Goal: Task Accomplishment & Management: Complete application form

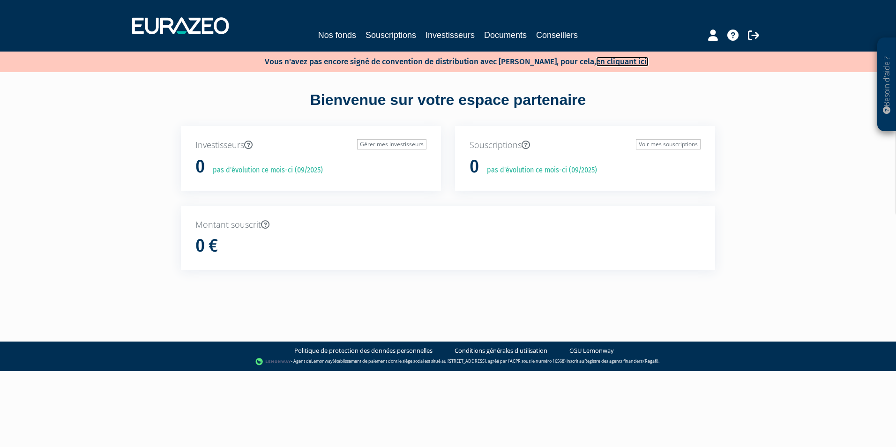
click at [609, 60] on link "en cliquant ici." at bounding box center [622, 62] width 52 height 10
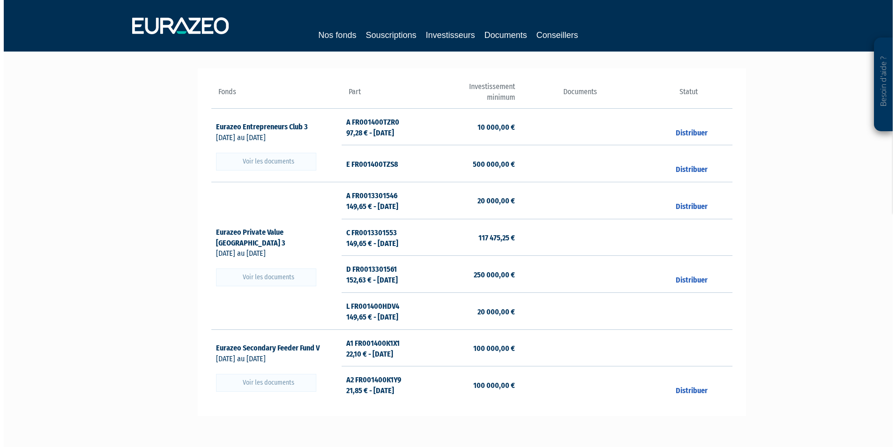
scroll to position [141, 0]
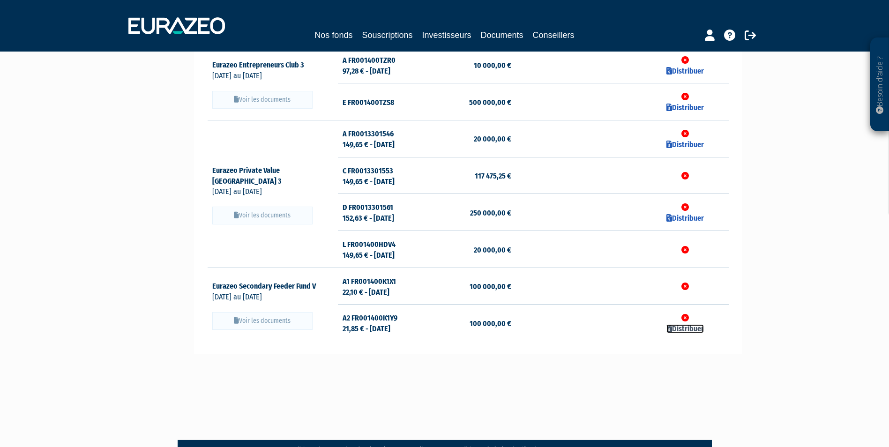
click at [688, 328] on link "Distribuer" at bounding box center [684, 328] width 37 height 9
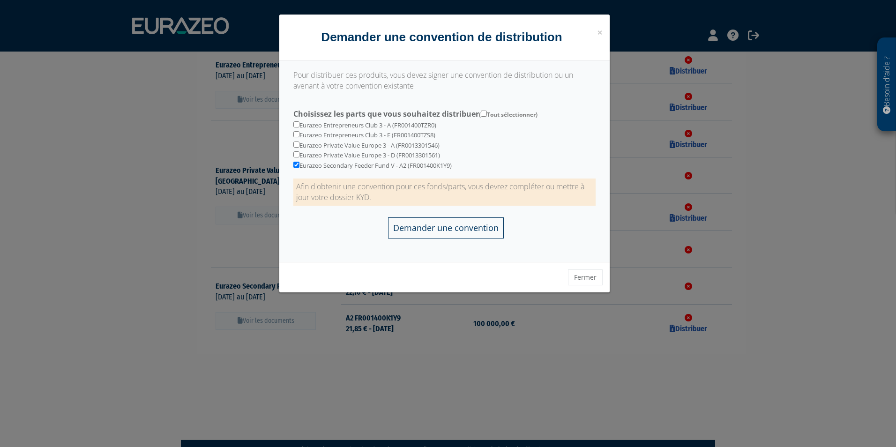
click at [429, 234] on input "Demander une convention" at bounding box center [446, 227] width 116 height 21
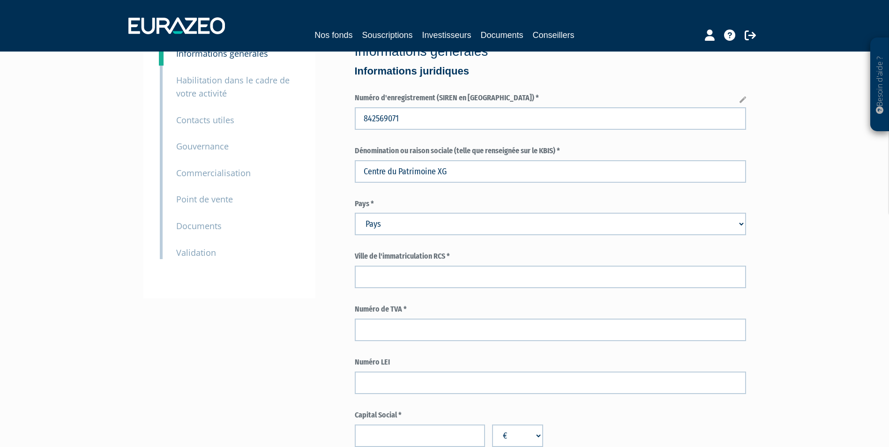
scroll to position [94, 0]
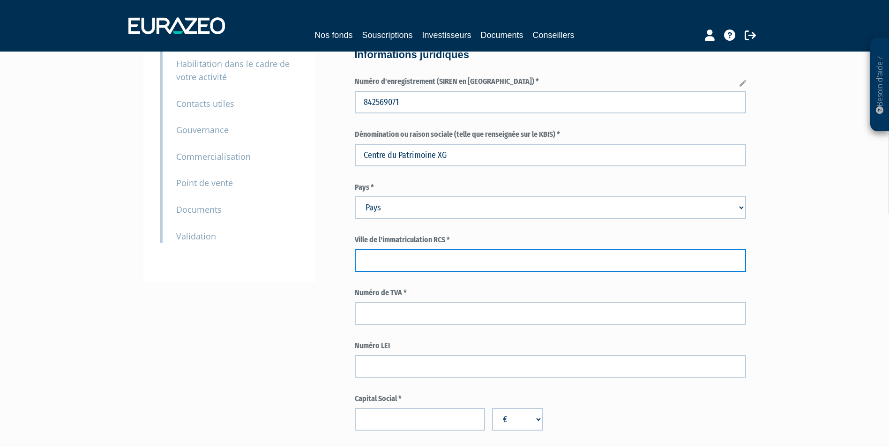
click at [435, 260] on input "text" at bounding box center [550, 260] width 391 height 22
type input "t"
type input "TOULOUSE"
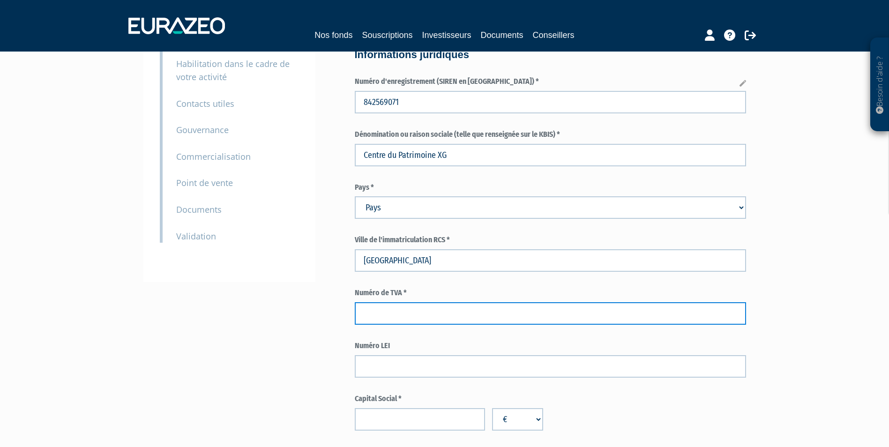
click at [400, 312] on input "text" at bounding box center [550, 313] width 391 height 22
paste input "Numéro de TVA* FR36842569071"
drag, startPoint x: 421, startPoint y: 313, endPoint x: 358, endPoint y: 309, distance: 62.4
click at [358, 309] on input "Numéro de TVA* FR36842569071" at bounding box center [550, 313] width 391 height 22
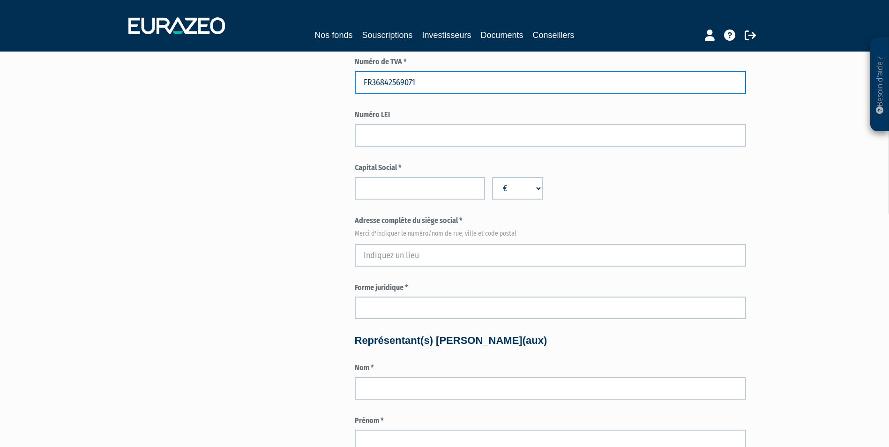
scroll to position [328, 0]
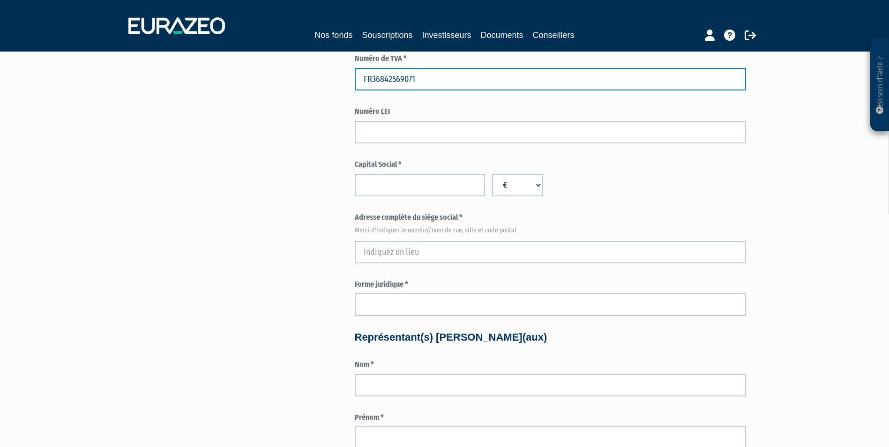
type input "FR36842569071"
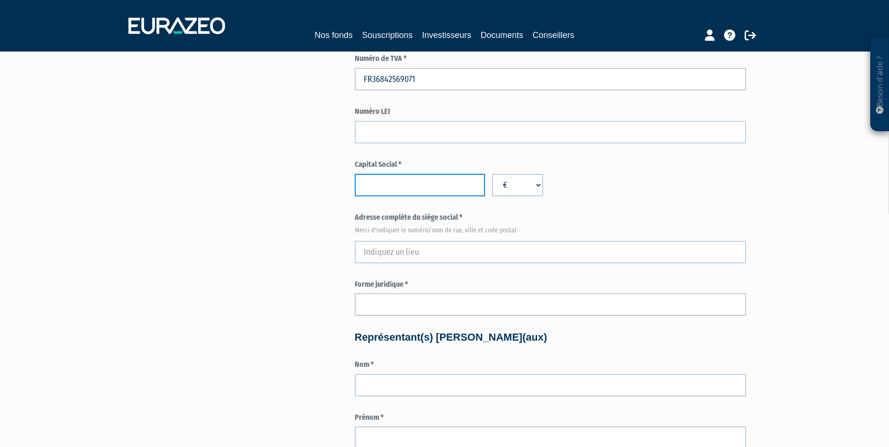
click at [403, 190] on input "number" at bounding box center [420, 185] width 130 height 22
type input "2000"
drag, startPoint x: 238, startPoint y: 235, endPoint x: 300, endPoint y: 230, distance: 62.0
click at [239, 234] on div "Pour obtenir une convention de distribution pour les parts sélectionnées, vous …" at bounding box center [444, 445] width 588 height 1397
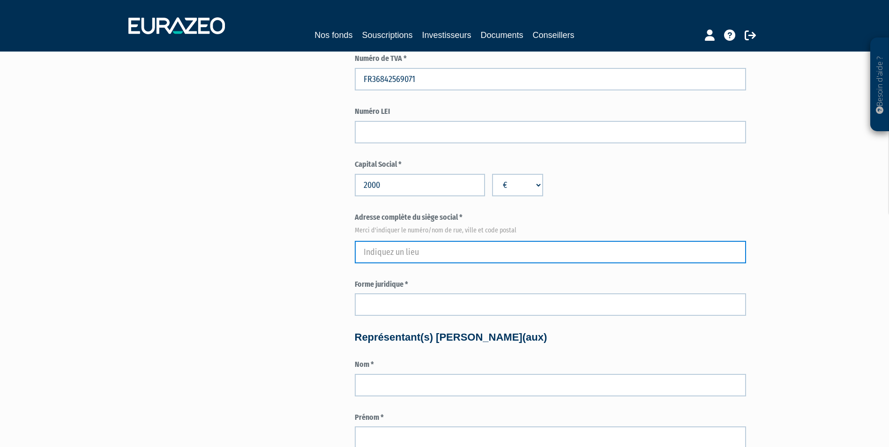
click at [417, 255] on input "text" at bounding box center [550, 252] width 391 height 22
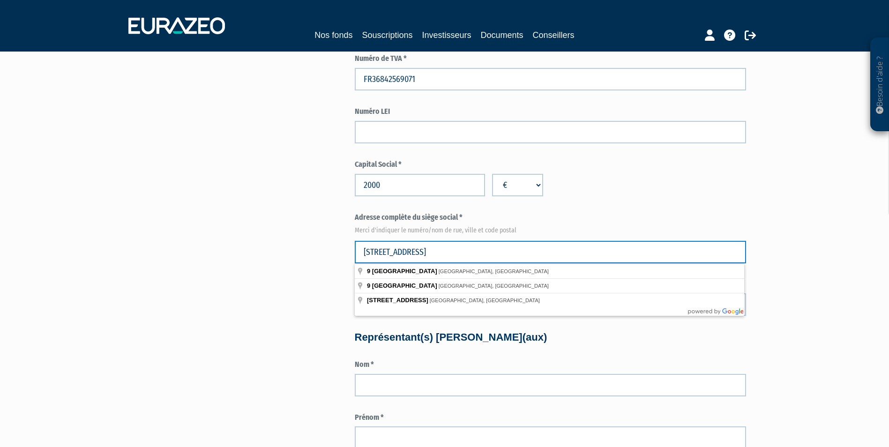
drag, startPoint x: 453, startPoint y: 249, endPoint x: 371, endPoint y: 250, distance: 82.9
click at [371, 250] on input "9 RUE D4aLSACE lORRAINE" at bounding box center [550, 252] width 391 height 22
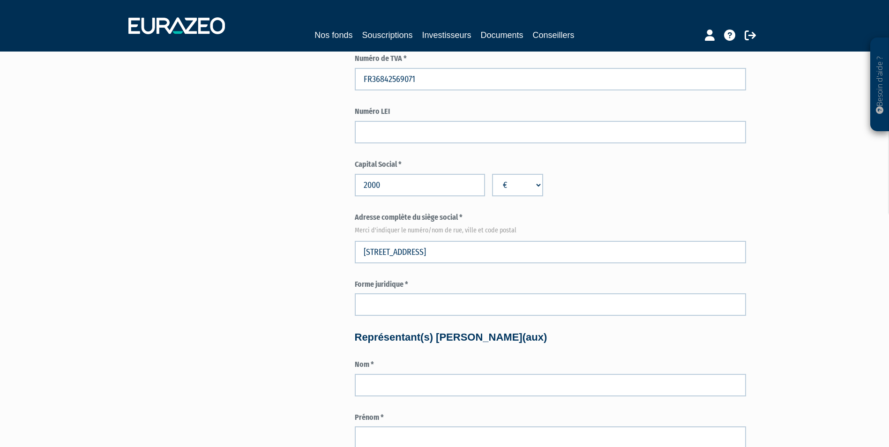
type input "9 Rue d'Alsace Lorraine"
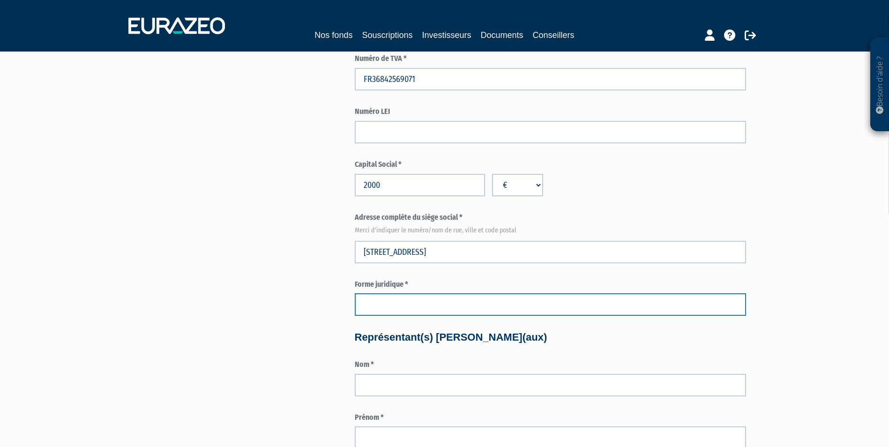
click at [384, 304] on input "text" at bounding box center [550, 304] width 391 height 22
type input "SARL"
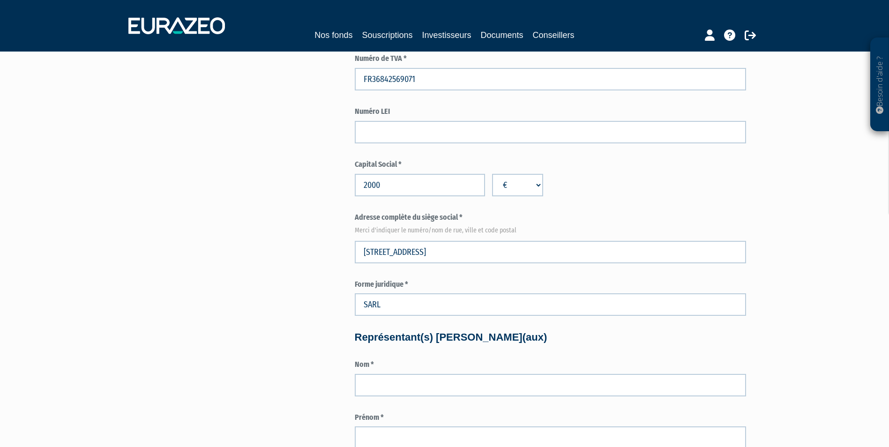
drag, startPoint x: 269, startPoint y: 250, endPoint x: 275, endPoint y: 246, distance: 7.6
click at [269, 250] on div "Pour obtenir une convention de distribution pour les parts sélectionnées, vous …" at bounding box center [444, 445] width 588 height 1397
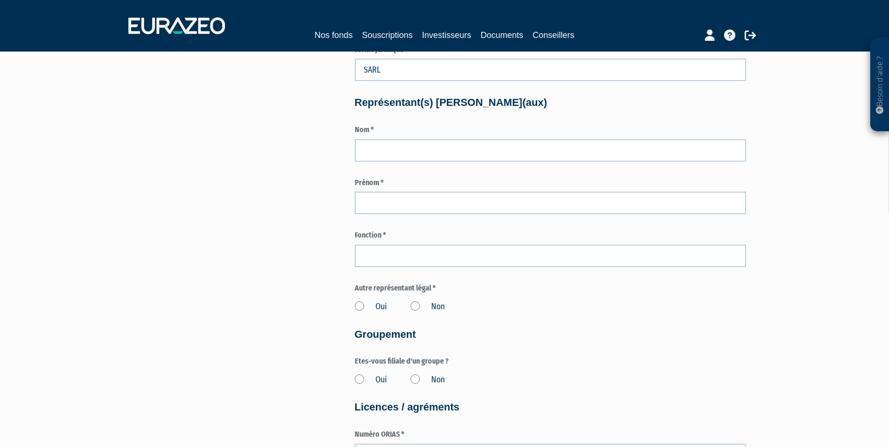
scroll to position [562, 0]
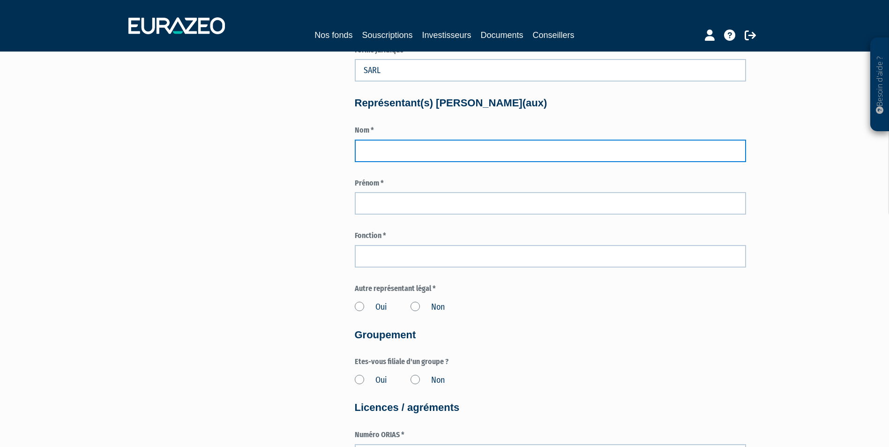
click at [428, 152] on input "text" at bounding box center [550, 151] width 391 height 22
type input "GIRARD"
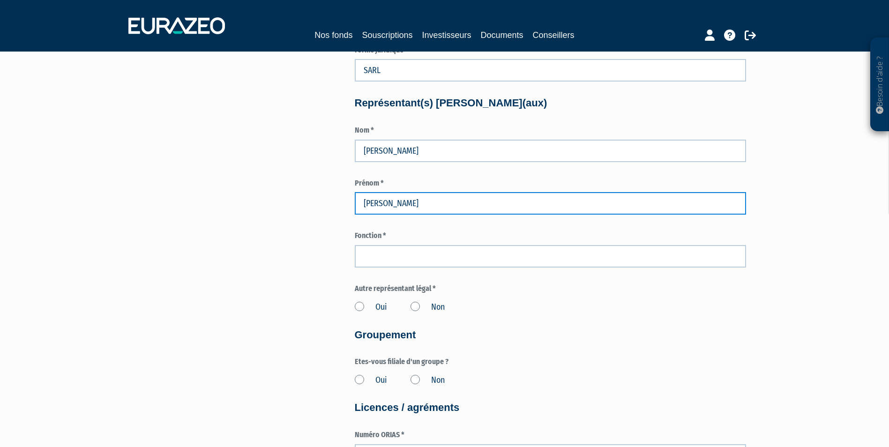
type input "XAVIER"
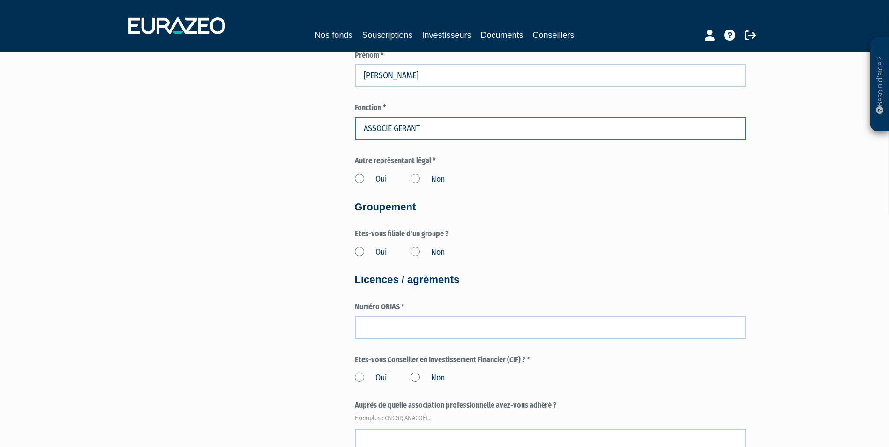
scroll to position [703, 0]
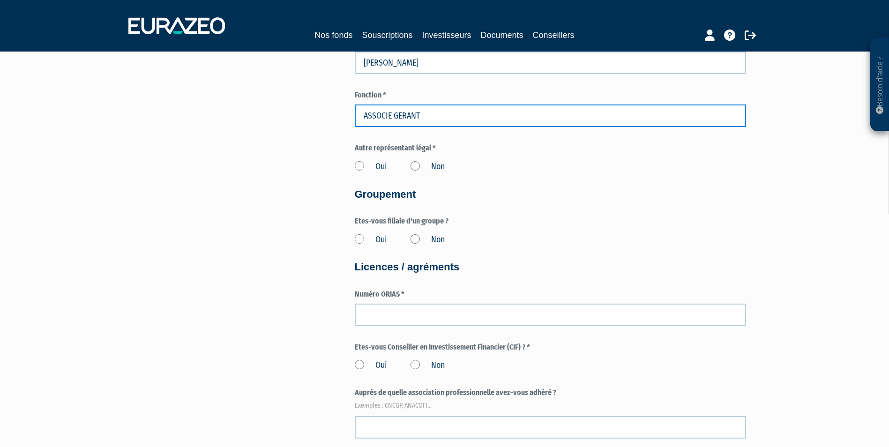
type input "ASSOCIE GERANT"
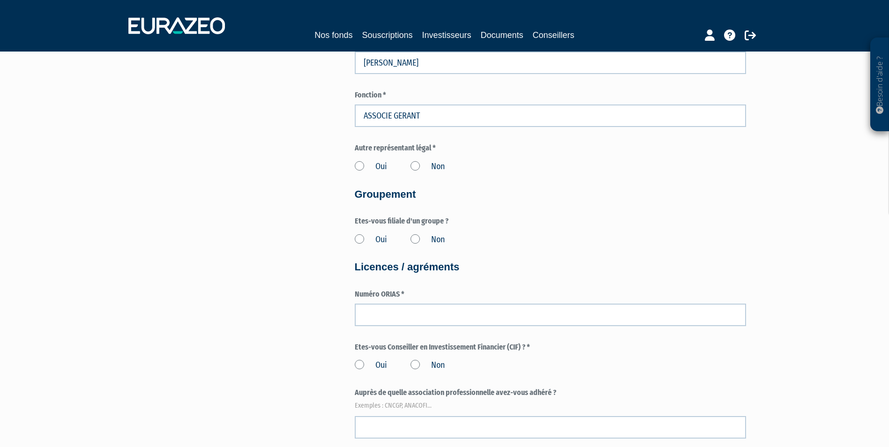
click at [359, 165] on label "Oui" at bounding box center [371, 167] width 32 height 12
click at [0, 0] on input "Oui" at bounding box center [0, 0] width 0 height 0
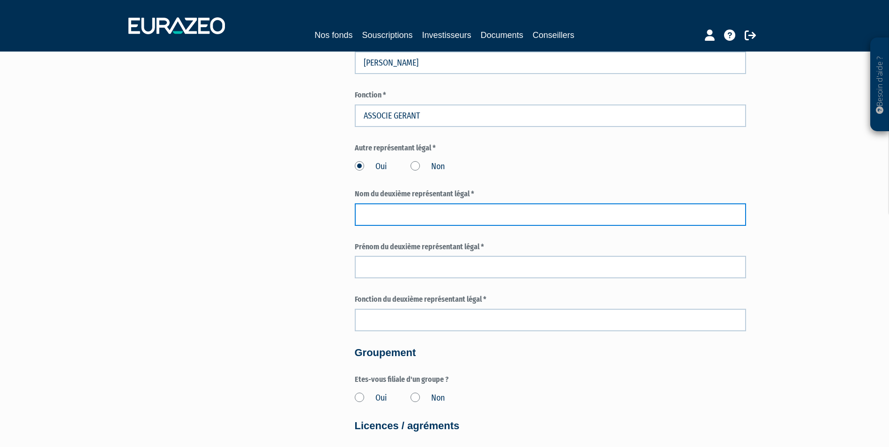
click at [398, 214] on input "text" at bounding box center [550, 214] width 391 height 22
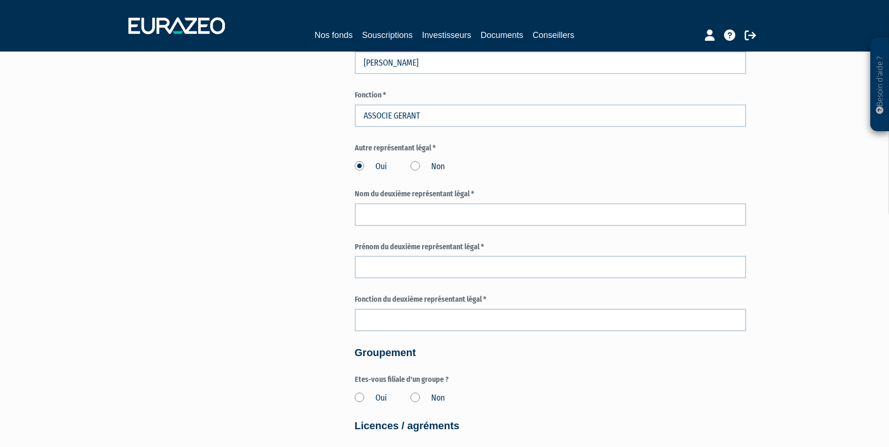
click at [210, 237] on div "Pour obtenir une convention de distribution pour les parts sélectionnées, vous …" at bounding box center [444, 149] width 588 height 1555
click at [418, 165] on label "Non" at bounding box center [427, 167] width 34 height 12
click at [0, 0] on input "Non" at bounding box center [0, 0] width 0 height 0
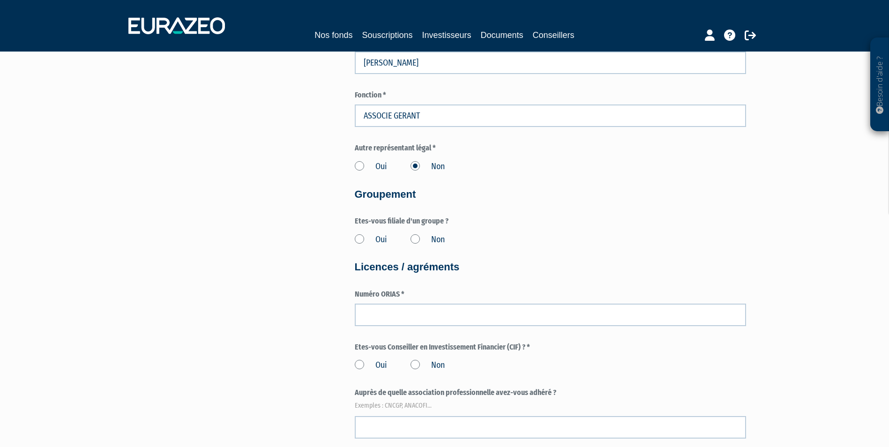
click at [361, 239] on label "Oui" at bounding box center [371, 240] width 32 height 12
click at [0, 0] on input "Oui" at bounding box center [0, 0] width 0 height 0
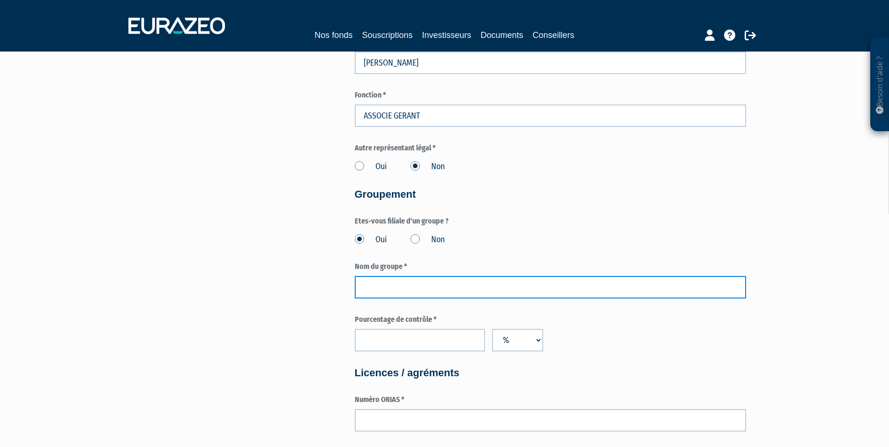
click at [384, 286] on input "text" at bounding box center [550, 287] width 391 height 22
type input "c"
type input "CENTRE DU PATRIMOINE"
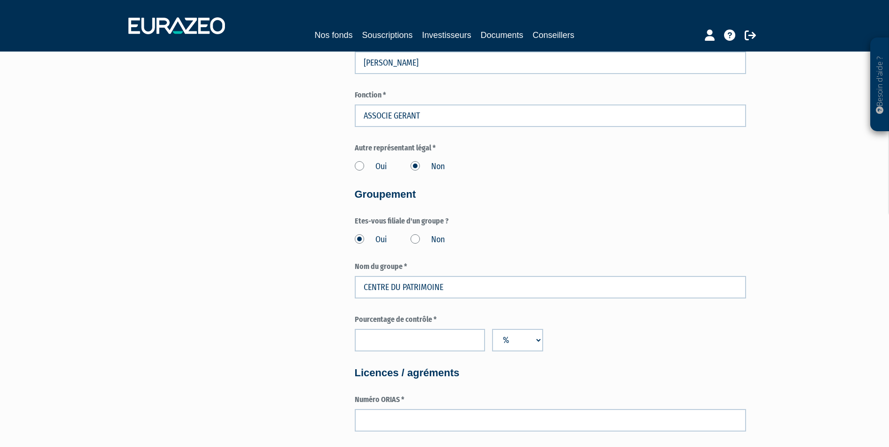
click at [288, 294] on div "Pour obtenir une convention de distribution pour les parts sélectionnées, vous …" at bounding box center [444, 123] width 588 height 1503
click at [393, 342] on input "number" at bounding box center [420, 340] width 130 height 22
type input "51"
click at [204, 323] on div "Pour obtenir une convention de distribution pour les parts sélectionnées, vous …" at bounding box center [444, 123] width 588 height 1503
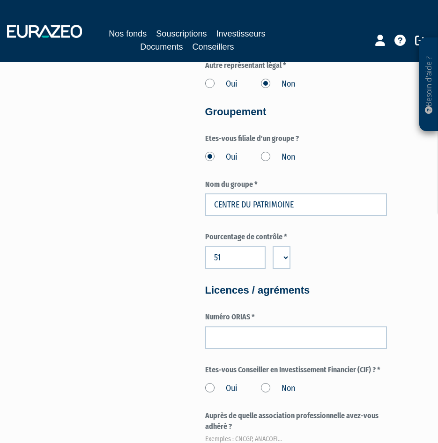
scroll to position [1077, 0]
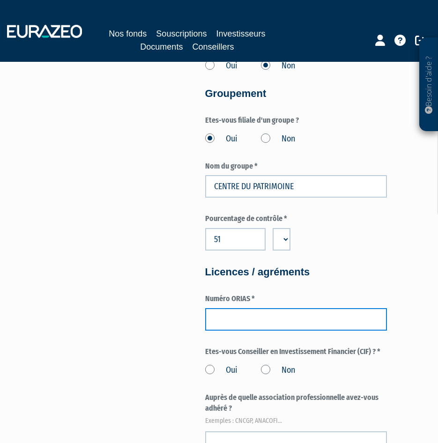
click at [268, 308] on input "number" at bounding box center [296, 319] width 182 height 22
click at [267, 308] on input "number" at bounding box center [296, 319] width 182 height 22
paste input "19001203"
type input "19001203"
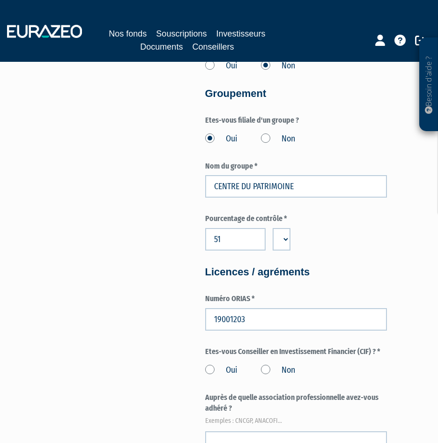
drag, startPoint x: 112, startPoint y: 310, endPoint x: 133, endPoint y: 309, distance: 20.6
click at [209, 364] on label "Oui" at bounding box center [221, 370] width 32 height 12
click at [0, 0] on input "Oui" at bounding box center [0, 0] width 0 height 0
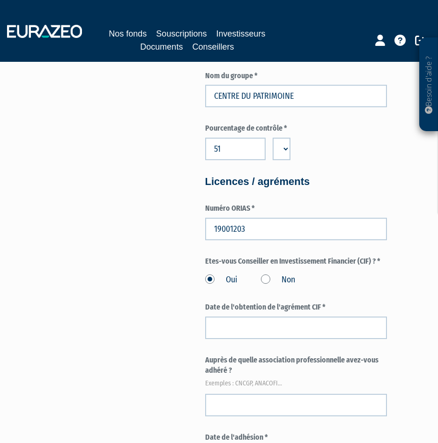
scroll to position [1265, 0]
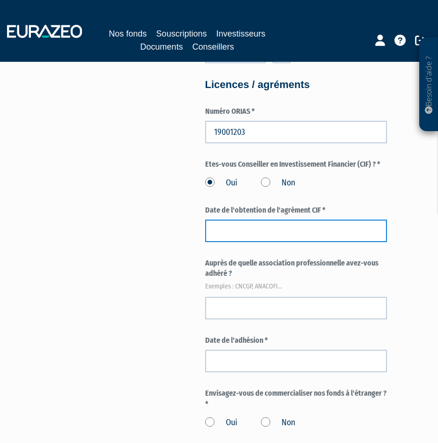
click at [261, 220] on input at bounding box center [296, 231] width 182 height 22
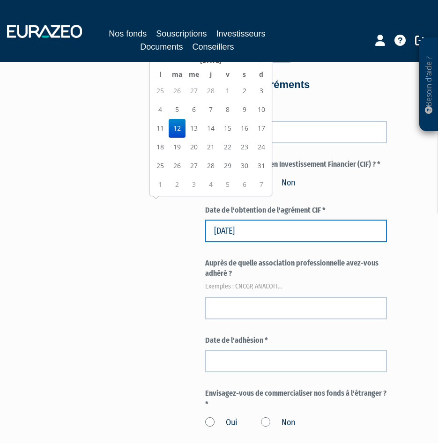
type input "12/03/2019"
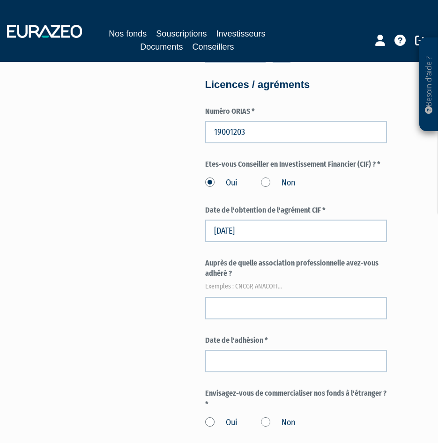
click at [245, 297] on input "text" at bounding box center [296, 308] width 182 height 22
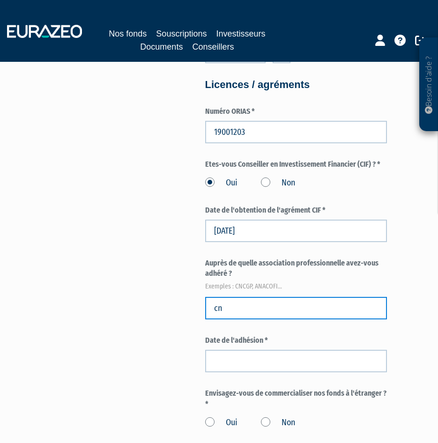
type input "c"
type input "CNCGP"
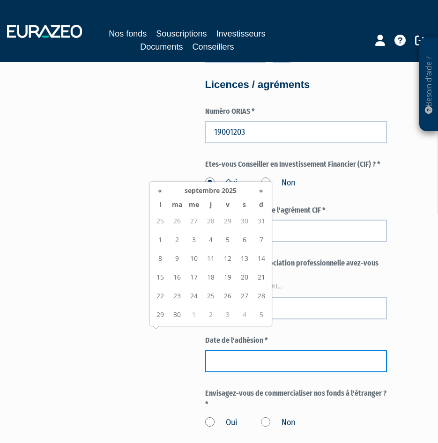
click at [303, 350] on input at bounding box center [296, 361] width 182 height 22
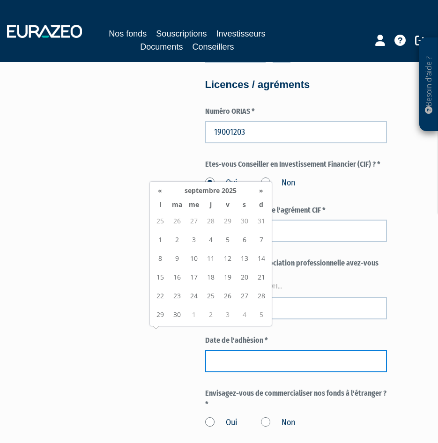
click at [271, 350] on input at bounding box center [296, 361] width 182 height 22
type input "08/02/2019"
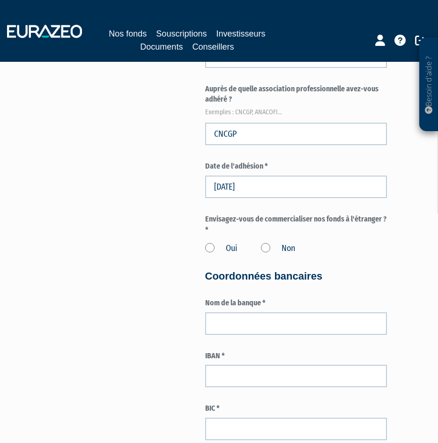
scroll to position [1452, 0]
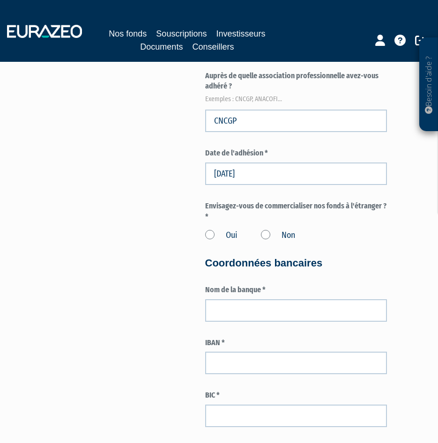
click at [266, 230] on label "Non" at bounding box center [278, 236] width 34 height 12
click at [0, 0] on input "Non" at bounding box center [0, 0] width 0 height 0
click at [250, 299] on input "text" at bounding box center [296, 310] width 182 height 22
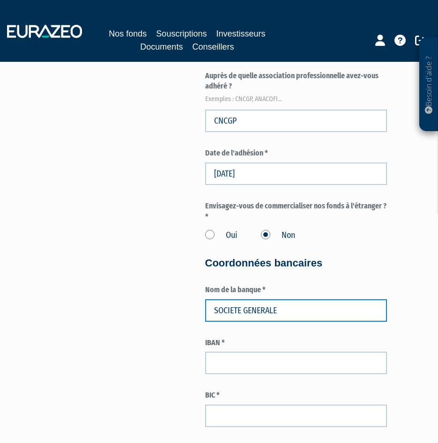
type input "SOCIETE GENERALE"
drag, startPoint x: 144, startPoint y: 233, endPoint x: 149, endPoint y: 245, distance: 12.8
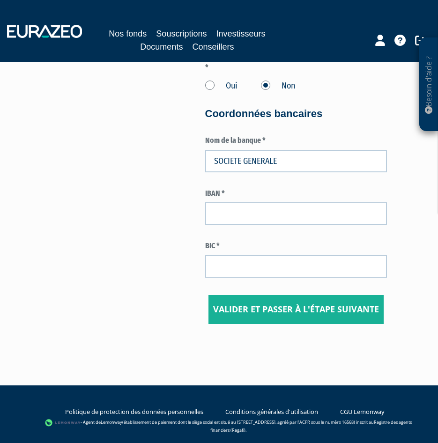
scroll to position [1639, 0]
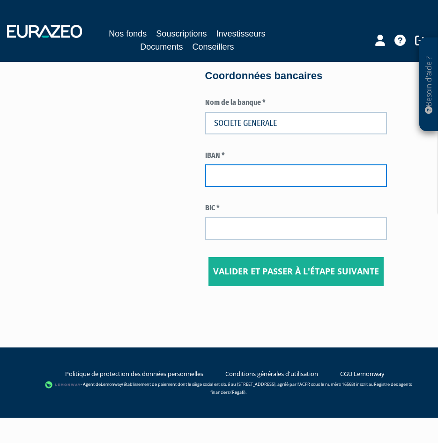
click at [288, 164] on input "text" at bounding box center [296, 175] width 182 height 22
paste input "FR76 3000 3034 2600 0204 4172 537"
type input "FR76 3000 3034 2600 0204 4172 537"
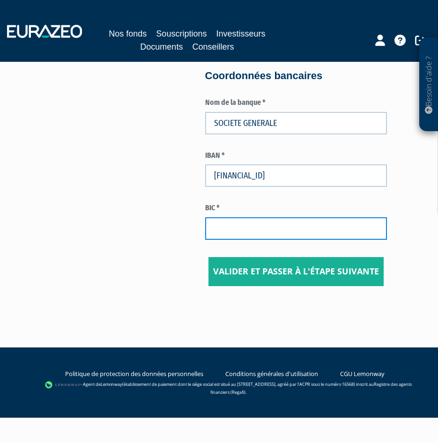
click at [275, 217] on input "text" at bounding box center [296, 228] width 182 height 22
paste input "SOGEFRPP"
type input "SOGEFRPP"
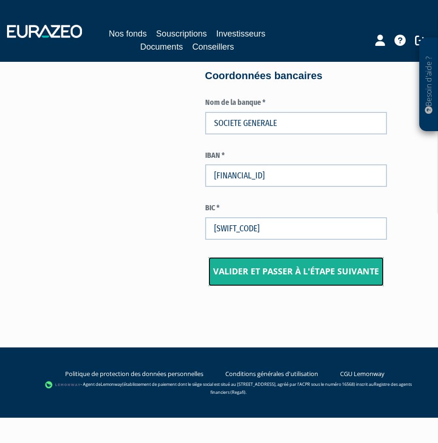
click at [291, 257] on input "Valider et passer à l'étape suivante" at bounding box center [295, 271] width 175 height 29
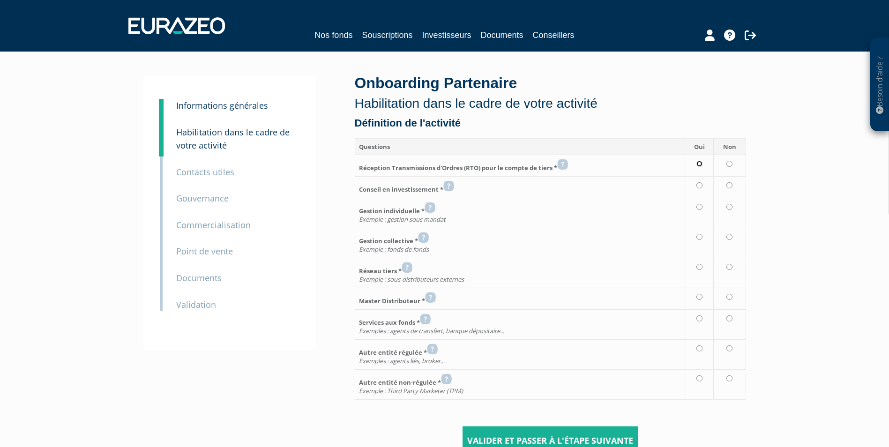
click at [437, 163] on input "radio" at bounding box center [699, 164] width 6 height 6
radio input "true"
click at [437, 185] on input "radio" at bounding box center [699, 185] width 6 height 6
radio input "true"
click at [437, 208] on input "radio" at bounding box center [729, 207] width 6 height 6
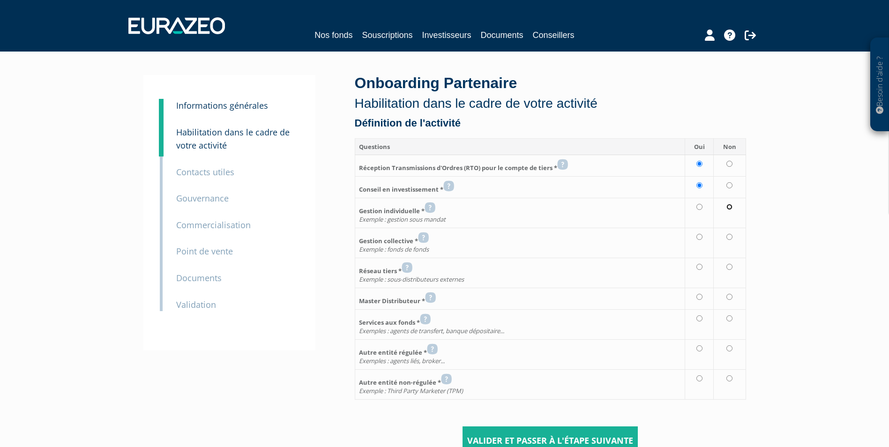
radio input "true"
click at [437, 237] on input "radio" at bounding box center [729, 237] width 6 height 6
radio input "true"
click at [437, 267] on input "radio" at bounding box center [729, 267] width 6 height 6
radio input "true"
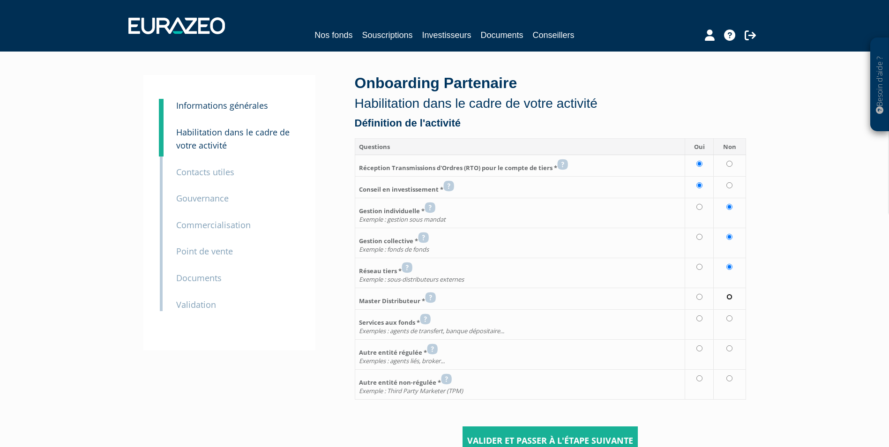
click at [437, 296] on input "radio" at bounding box center [729, 297] width 6 height 6
radio input "true"
click at [437, 318] on input "radio" at bounding box center [729, 318] width 6 height 6
radio input "true"
click at [437, 349] on input "radio" at bounding box center [729, 348] width 6 height 6
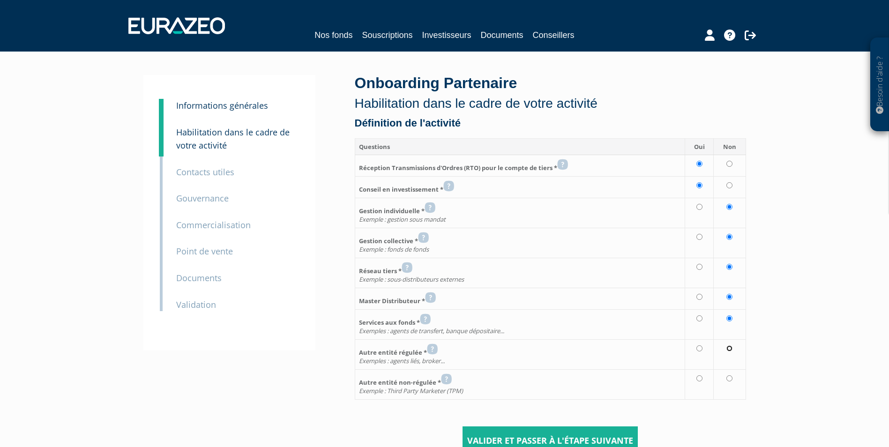
radio input "true"
click at [437, 380] on input "radio" at bounding box center [729, 378] width 6 height 6
radio input "true"
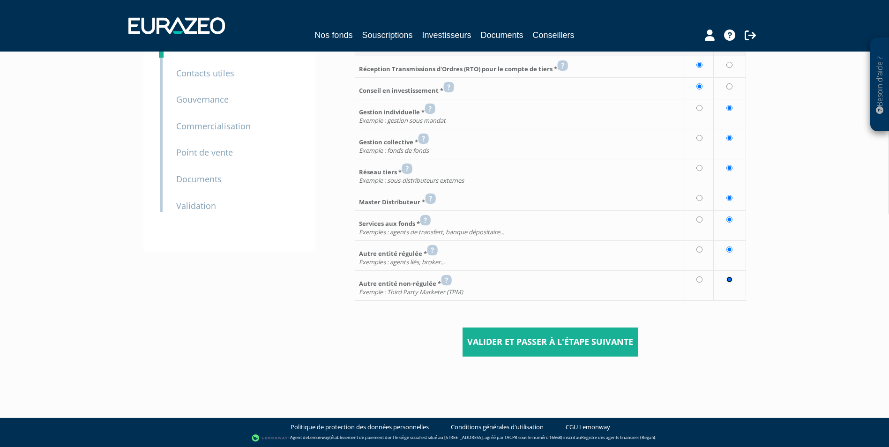
scroll to position [99, 0]
click at [437, 347] on input "Valider et passer à l'étape suivante" at bounding box center [549, 341] width 175 height 29
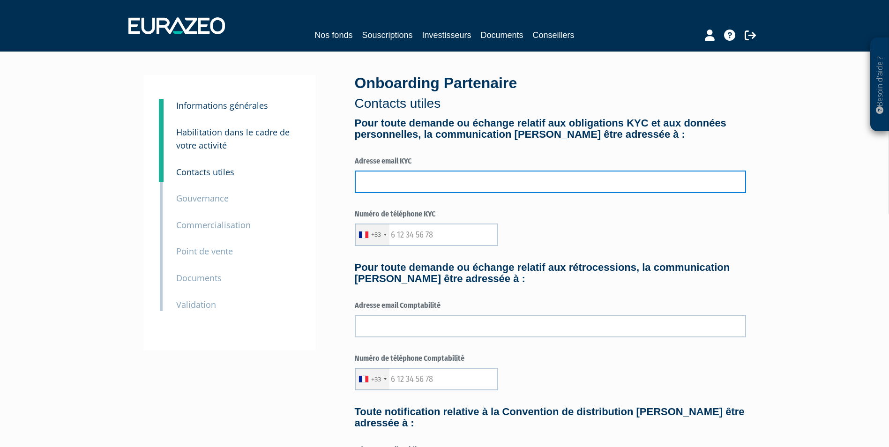
click at [408, 182] on input "text" at bounding box center [550, 182] width 391 height 22
type input "x.girard@centrepatrimoine.fr"
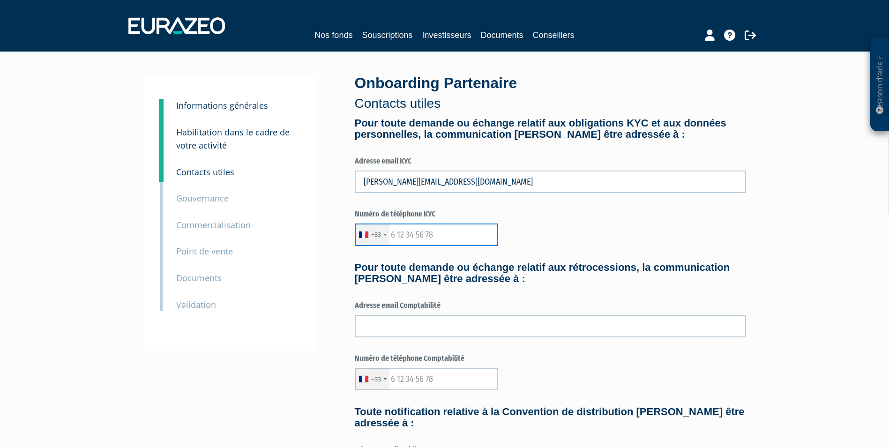
click at [439, 238] on input "text" at bounding box center [426, 234] width 143 height 22
type input "0626715187"
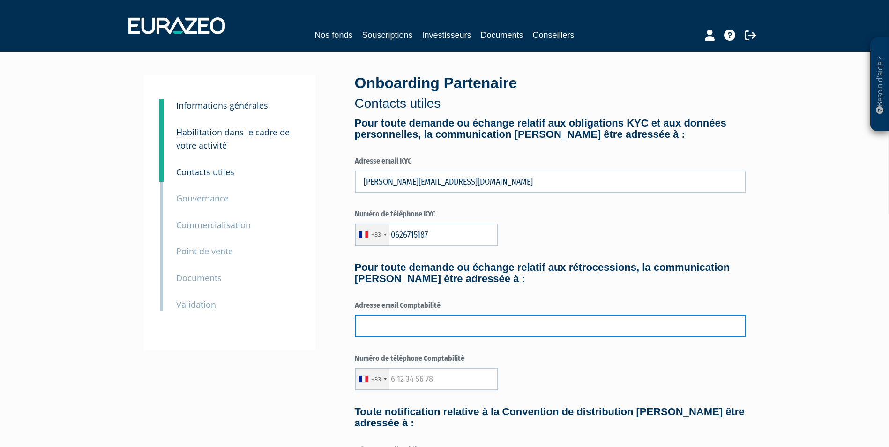
click at [403, 325] on input "text" at bounding box center [550, 326] width 391 height 22
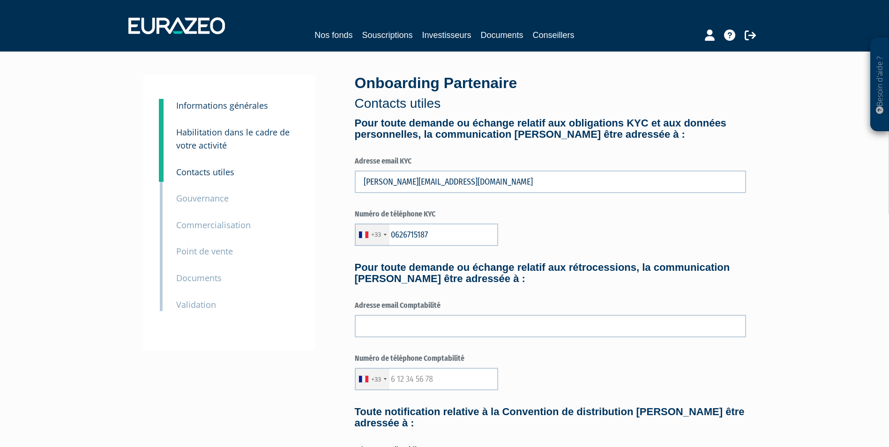
drag, startPoint x: 684, startPoint y: 239, endPoint x: 673, endPoint y: 244, distance: 12.8
click at [684, 239] on div "+33 France +33 Germany (Deutschland) +49 Switzerland (Schweiz) +41 Belgium (Bel…" at bounding box center [550, 234] width 391 height 22
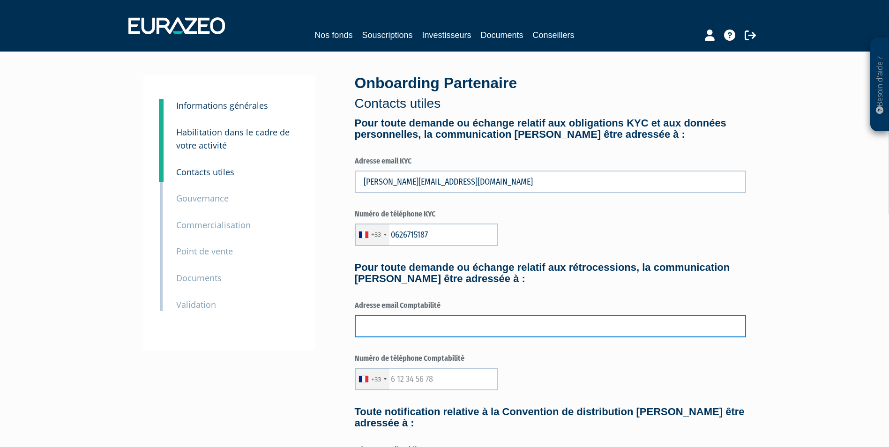
click at [452, 327] on input "text" at bounding box center [550, 326] width 391 height 22
type input "x.girard@centrepatrimoine.fr"
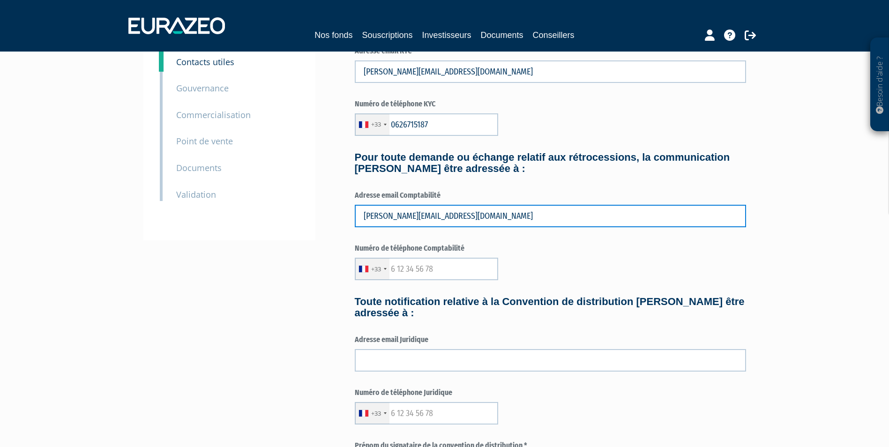
scroll to position [141, 0]
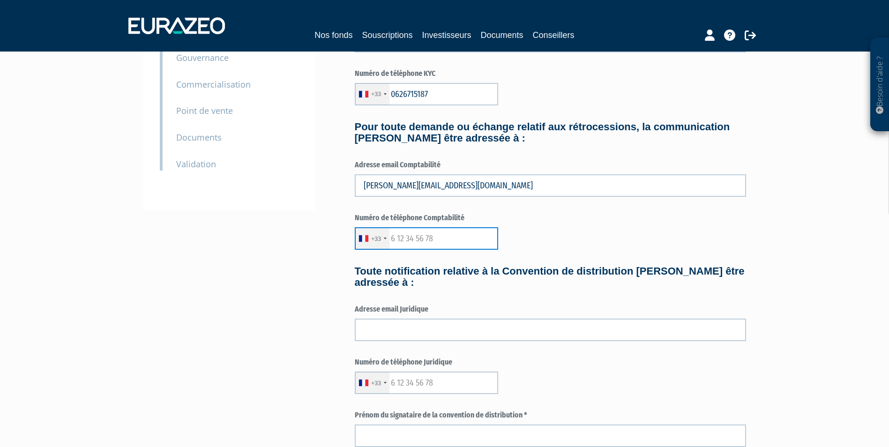
drag, startPoint x: 416, startPoint y: 244, endPoint x: 422, endPoint y: 244, distance: 5.2
click at [417, 244] on input "text" at bounding box center [426, 238] width 143 height 22
type input "0626715187"
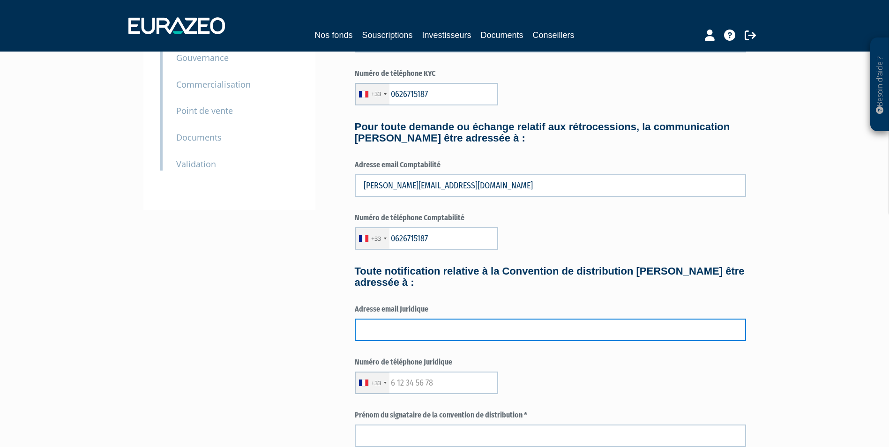
click at [406, 326] on input "text" at bounding box center [550, 330] width 391 height 22
type input "x.girard@epargnissimo.fr"
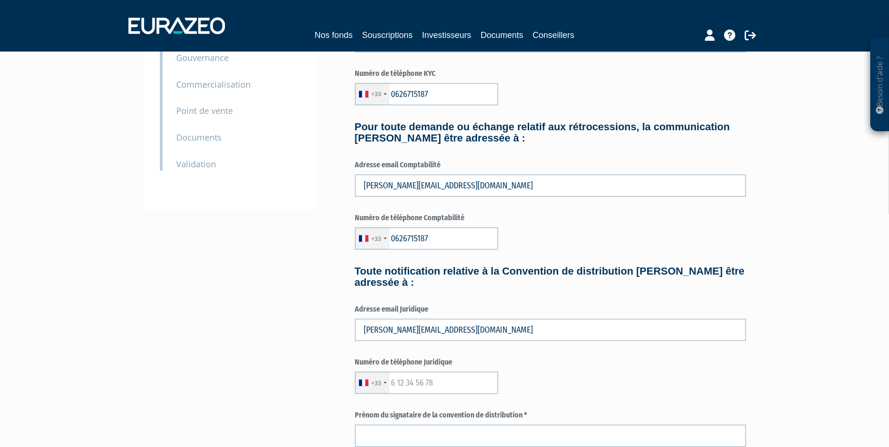
type input "Xavier"
type input "GIRARD"
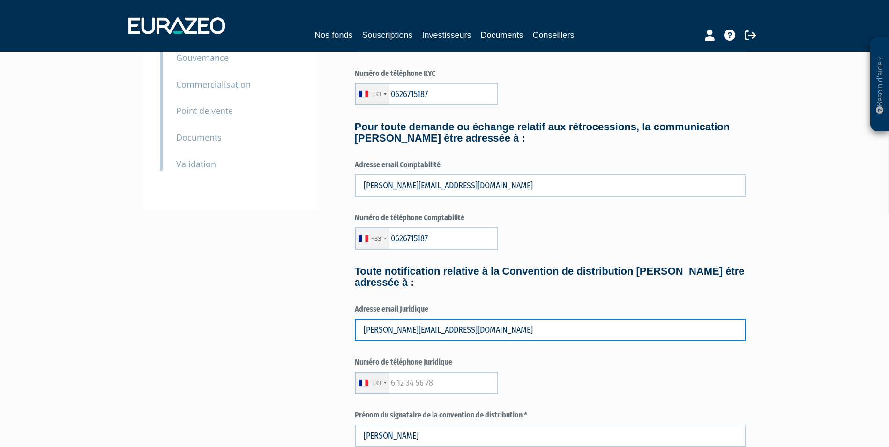
click at [416, 331] on input "x.girard@epargnissimo.fr" at bounding box center [550, 330] width 391 height 22
type input "r"
drag, startPoint x: 401, startPoint y: 322, endPoint x: 407, endPoint y: 334, distance: 13.2
click at [401, 322] on input "text" at bounding box center [550, 330] width 391 height 22
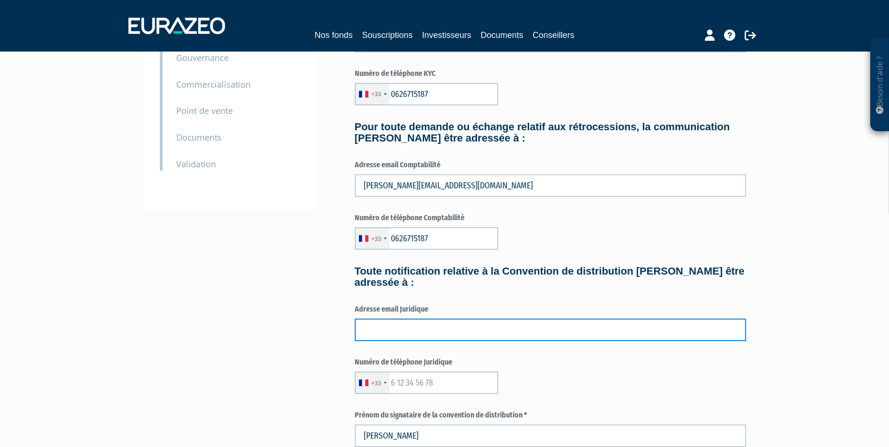
type input "x.girard@centrepatrimoine.fr"
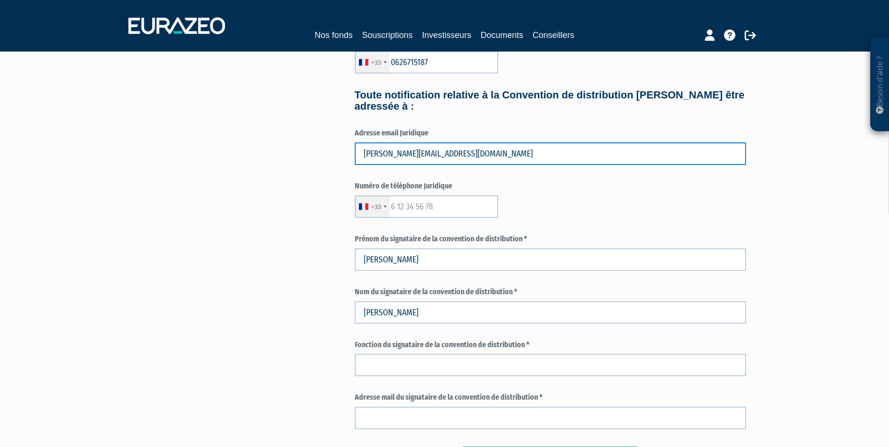
scroll to position [328, 0]
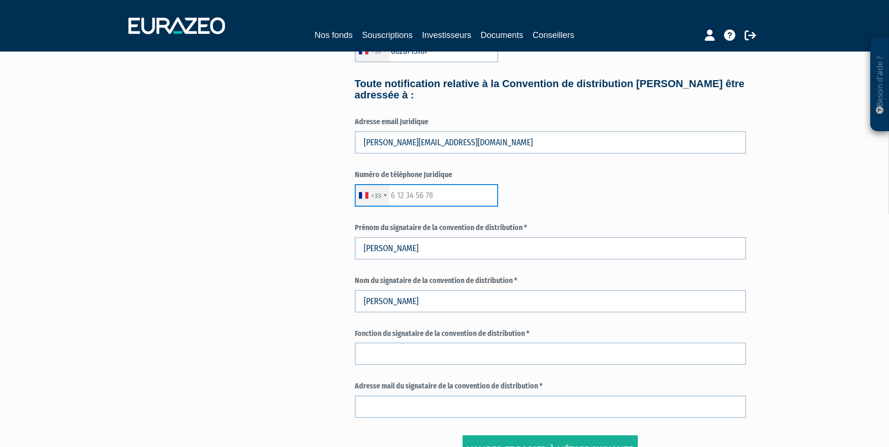
click at [410, 190] on input "text" at bounding box center [426, 195] width 143 height 22
type input "0626715187"
click at [283, 229] on div "3 Informations générales 4 Habilitation dans le cadre de votre activité 5 Conta…" at bounding box center [444, 105] width 588 height 717
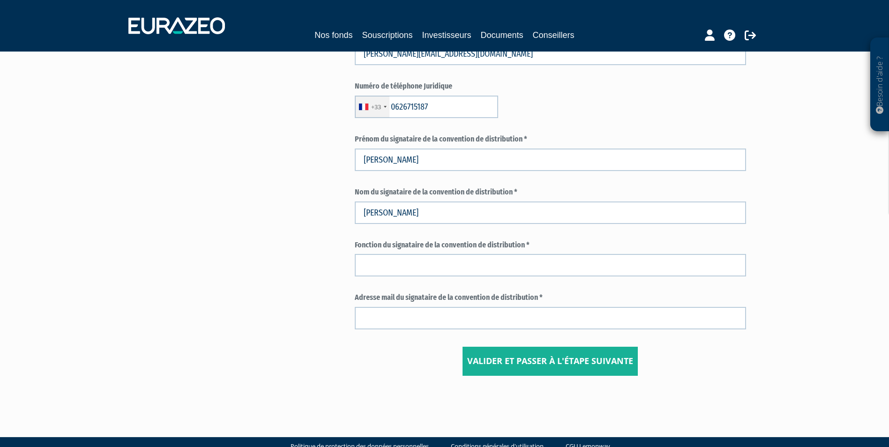
scroll to position [422, 0]
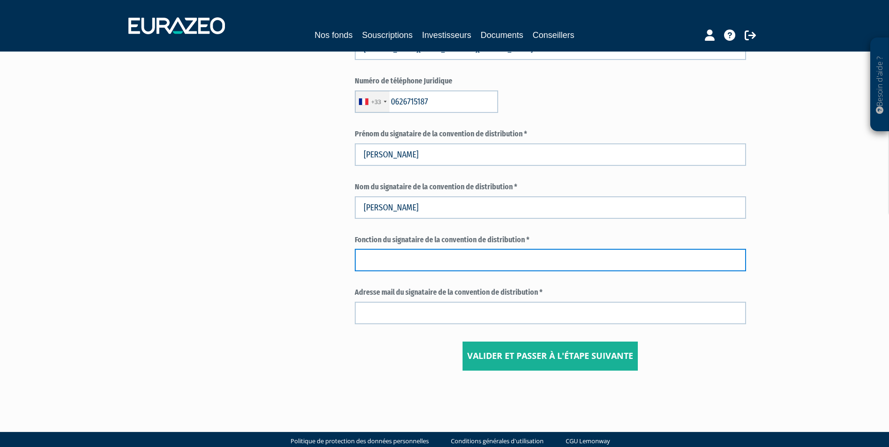
click at [385, 259] on input "text" at bounding box center [550, 260] width 391 height 22
type input "ASSSOCIE GERANT"
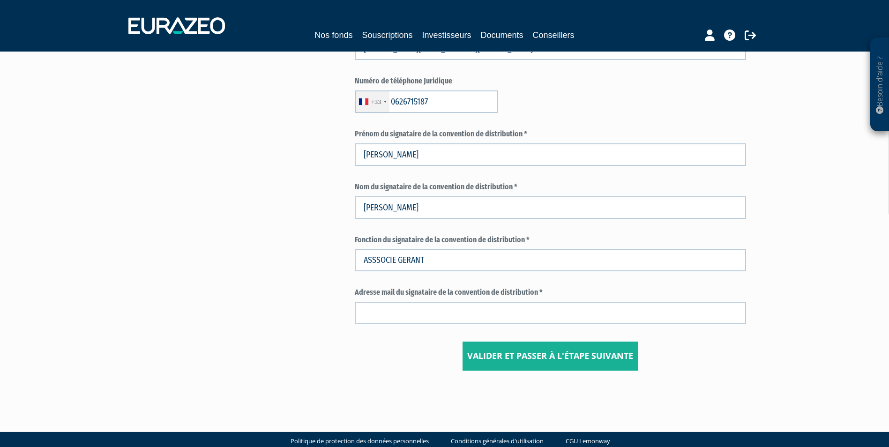
click at [471, 299] on div "Adresse mail du signataire de la convention de distribution *" at bounding box center [550, 305] width 391 height 37
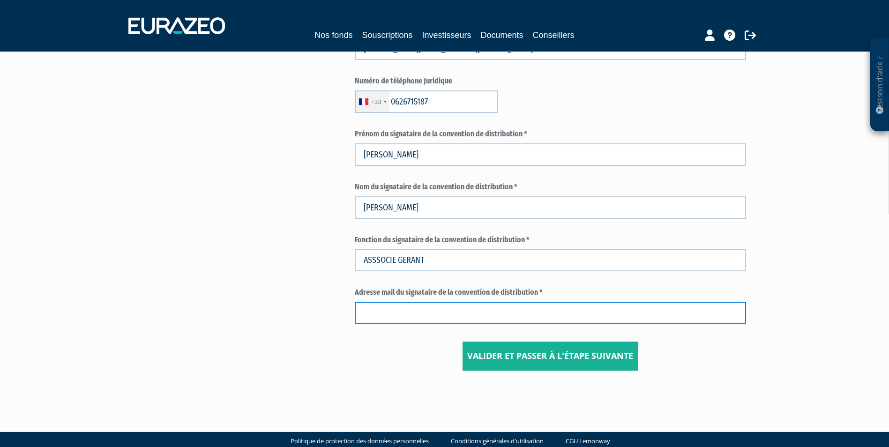
click at [469, 307] on input "text" at bounding box center [550, 313] width 391 height 22
type input "x.girard@centrepatrimoine.fr"
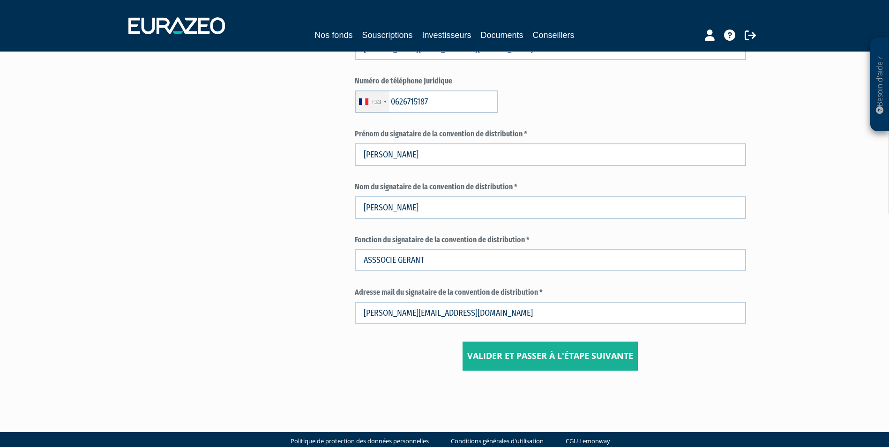
drag, startPoint x: 365, startPoint y: 356, endPoint x: 525, endPoint y: 353, distance: 160.2
click at [367, 354] on center "Valider et passer à l'étape suivante" at bounding box center [550, 355] width 391 height 29
click at [526, 353] on input "Valider et passer à l'étape suivante" at bounding box center [549, 355] width 175 height 29
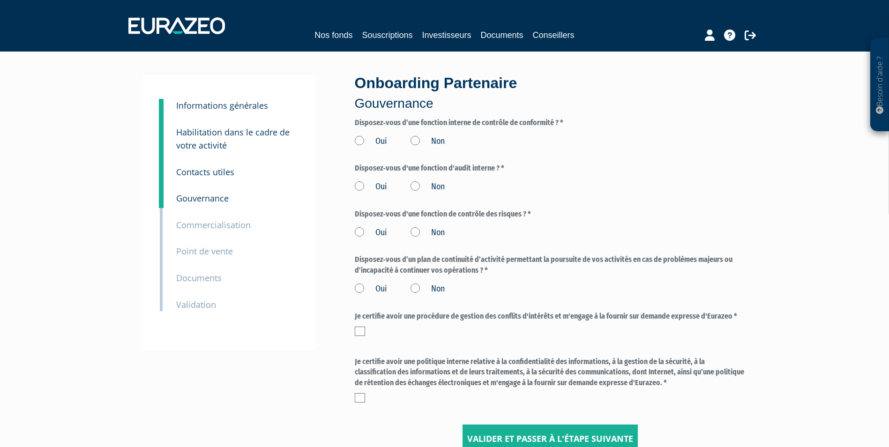
click at [358, 138] on label "Oui" at bounding box center [371, 141] width 32 height 12
click at [0, 0] on input "Oui" at bounding box center [0, 0] width 0 height 0
click at [358, 185] on label "Oui" at bounding box center [371, 187] width 32 height 12
click at [0, 0] on input "Oui" at bounding box center [0, 0] width 0 height 0
click at [358, 231] on label "Oui" at bounding box center [371, 233] width 32 height 12
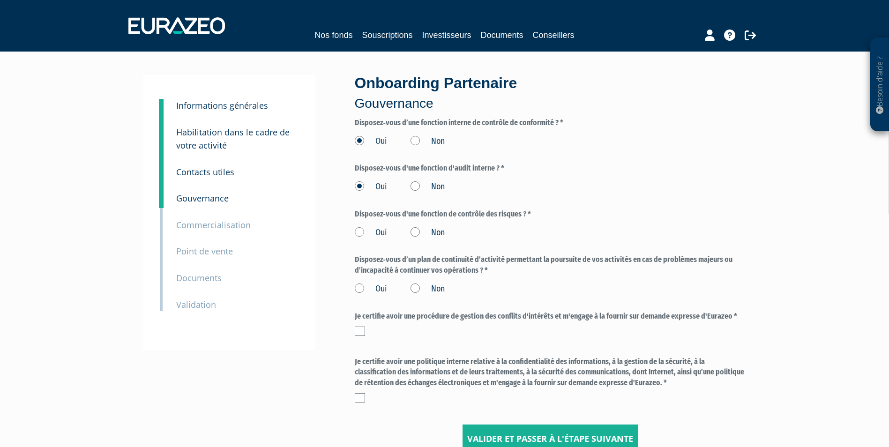
click at [0, 0] on input "Oui" at bounding box center [0, 0] width 0 height 0
click at [359, 287] on label "Oui" at bounding box center [371, 289] width 32 height 12
click at [0, 0] on input "Oui" at bounding box center [0, 0] width 0 height 0
click at [363, 327] on label at bounding box center [360, 330] width 10 height 9
click at [0, 0] on input "checkbox" at bounding box center [0, 0] width 0 height 0
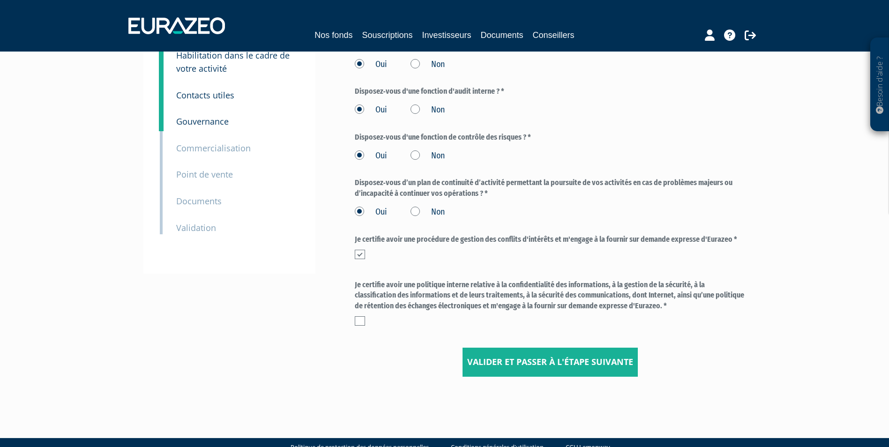
scroll to position [97, 0]
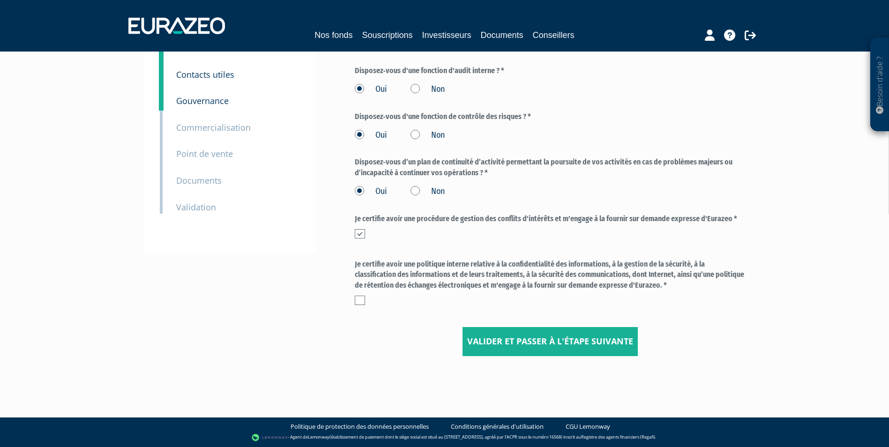
click at [365, 298] on div at bounding box center [550, 300] width 391 height 9
click at [363, 304] on label at bounding box center [360, 300] width 10 height 9
click at [0, 0] on input "checkbox" at bounding box center [0, 0] width 0 height 0
click at [534, 341] on input "Valider et passer à l'étape suivante" at bounding box center [549, 341] width 175 height 29
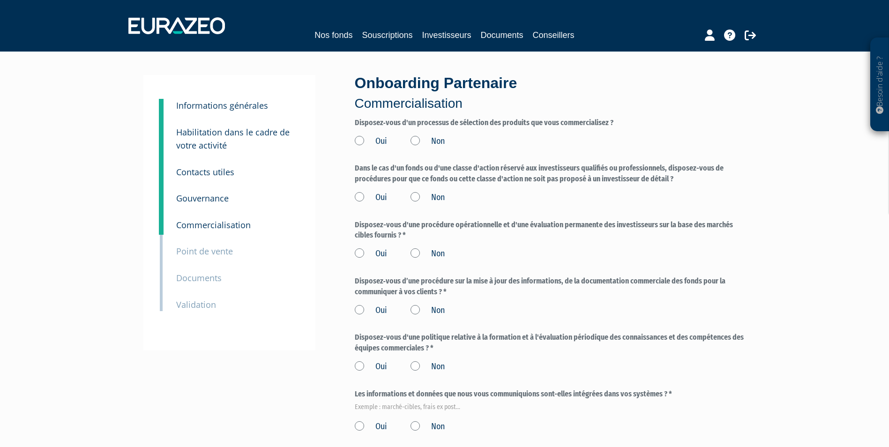
click at [357, 140] on label "Oui" at bounding box center [371, 141] width 32 height 12
click at [0, 0] on input "Oui" at bounding box center [0, 0] width 0 height 0
click at [361, 196] on label "Oui" at bounding box center [371, 198] width 32 height 12
click at [0, 0] on input "Oui" at bounding box center [0, 0] width 0 height 0
click at [360, 253] on label "Oui" at bounding box center [371, 254] width 32 height 12
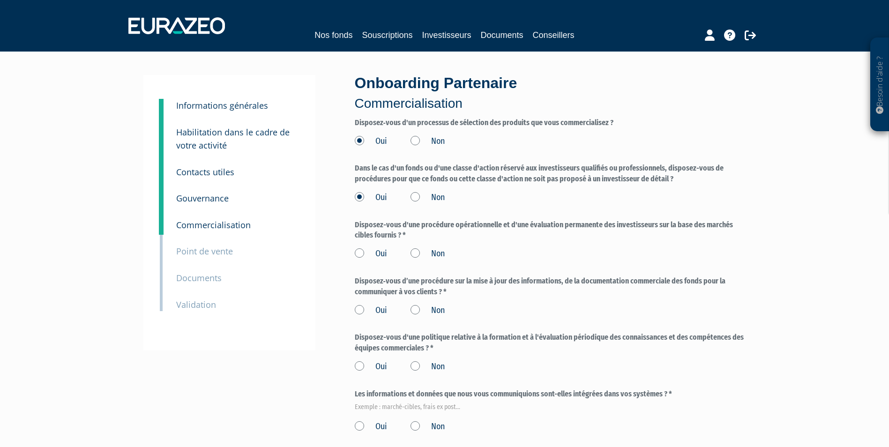
click at [0, 0] on input "Oui" at bounding box center [0, 0] width 0 height 0
click at [358, 310] on label "Oui" at bounding box center [371, 310] width 32 height 12
click at [0, 0] on input "Oui" at bounding box center [0, 0] width 0 height 0
click at [356, 367] on label "Oui" at bounding box center [371, 367] width 32 height 12
click at [0, 0] on input "Oui" at bounding box center [0, 0] width 0 height 0
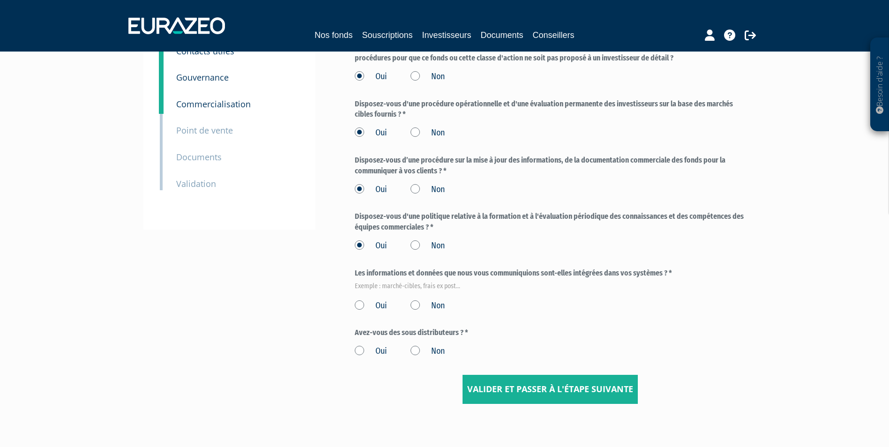
scroll to position [169, 0]
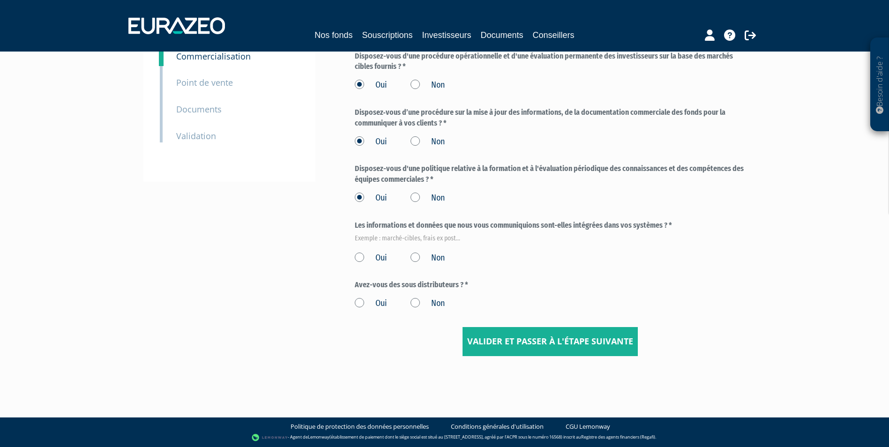
click at [361, 255] on label "Oui" at bounding box center [371, 258] width 32 height 12
click at [0, 0] on input "Oui" at bounding box center [0, 0] width 0 height 0
click at [414, 301] on label "Non" at bounding box center [427, 303] width 34 height 12
click at [0, 0] on input "Non" at bounding box center [0, 0] width 0 height 0
click at [554, 343] on input "Valider et passer à l'étape suivante" at bounding box center [549, 341] width 175 height 29
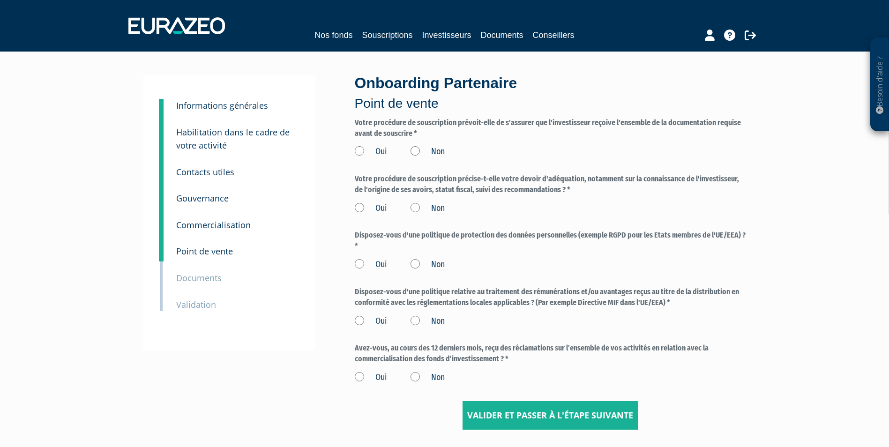
click at [362, 148] on label "Oui" at bounding box center [371, 152] width 32 height 12
click at [0, 0] on input "Oui" at bounding box center [0, 0] width 0 height 0
click at [361, 206] on label "Oui" at bounding box center [371, 208] width 32 height 12
click at [0, 0] on input "Oui" at bounding box center [0, 0] width 0 height 0
click at [359, 264] on label "Oui" at bounding box center [371, 265] width 32 height 12
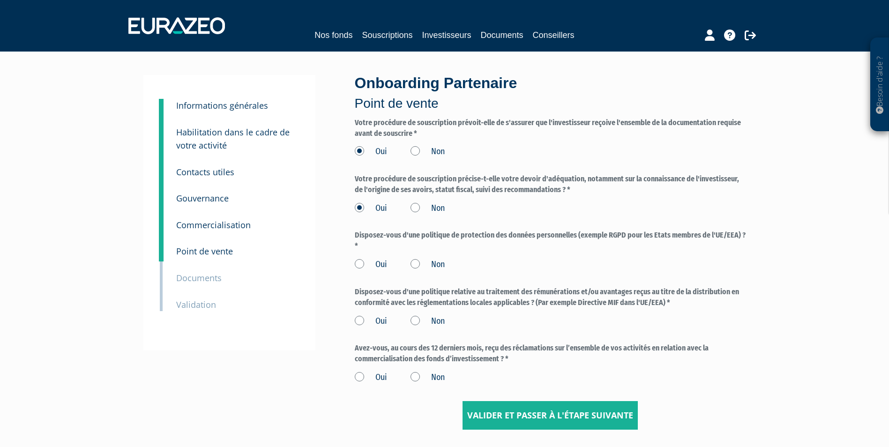
click at [0, 0] on input "Oui" at bounding box center [0, 0] width 0 height 0
click at [362, 317] on label "Oui" at bounding box center [371, 321] width 32 height 12
click at [0, 0] on input "Oui" at bounding box center [0, 0] width 0 height 0
click at [418, 377] on label "Non" at bounding box center [427, 377] width 34 height 12
click at [0, 0] on input "Non" at bounding box center [0, 0] width 0 height 0
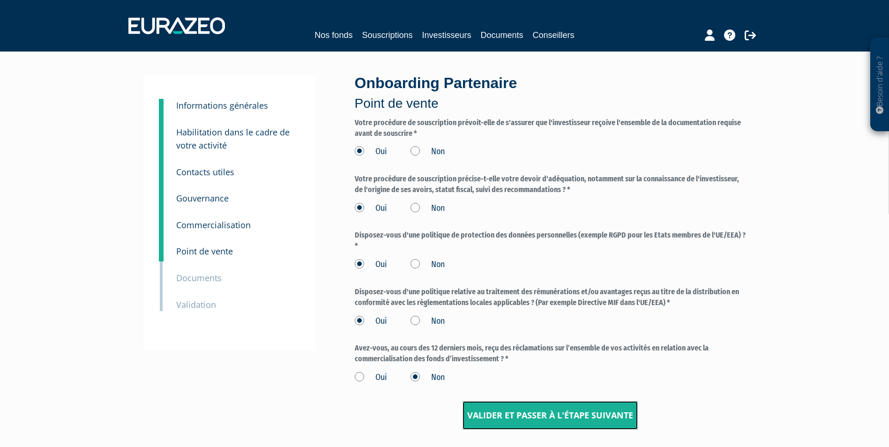
click at [554, 413] on input "Valider et passer à l'étape suivante" at bounding box center [549, 415] width 175 height 29
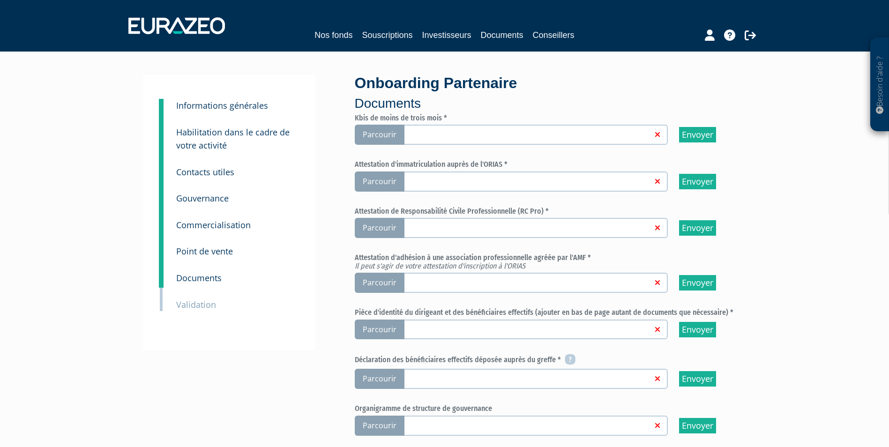
click at [391, 131] on span "Parcourir" at bounding box center [380, 135] width 50 height 20
click at [0, 0] on input "Parcourir" at bounding box center [0, 0] width 0 height 0
click at [374, 188] on span "Parcourir" at bounding box center [380, 181] width 50 height 20
click at [0, 0] on input "Parcourir" at bounding box center [0, 0] width 0 height 0
click at [383, 230] on span "Parcourir" at bounding box center [380, 228] width 50 height 20
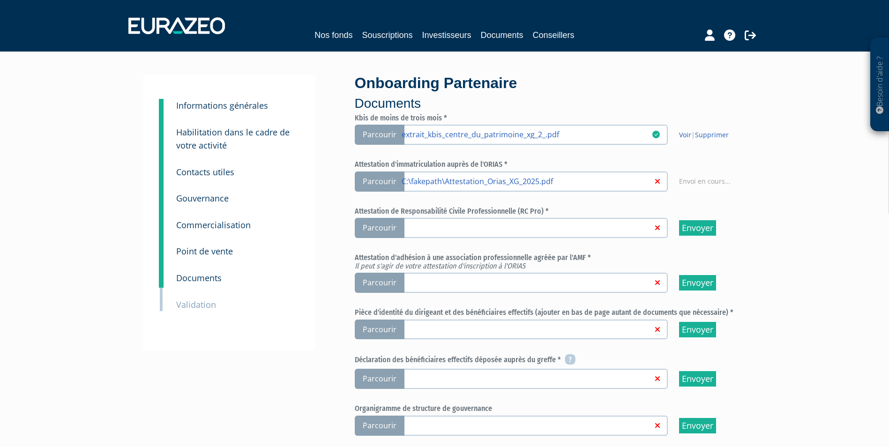
click at [0, 0] on input "Parcourir" at bounding box center [0, 0] width 0 height 0
click at [382, 287] on span "Parcourir" at bounding box center [380, 283] width 50 height 20
click at [0, 0] on input "Parcourir" at bounding box center [0, 0] width 0 height 0
click at [377, 224] on span "Parcourir" at bounding box center [380, 228] width 50 height 20
click at [0, 0] on input "Parcourir" at bounding box center [0, 0] width 0 height 0
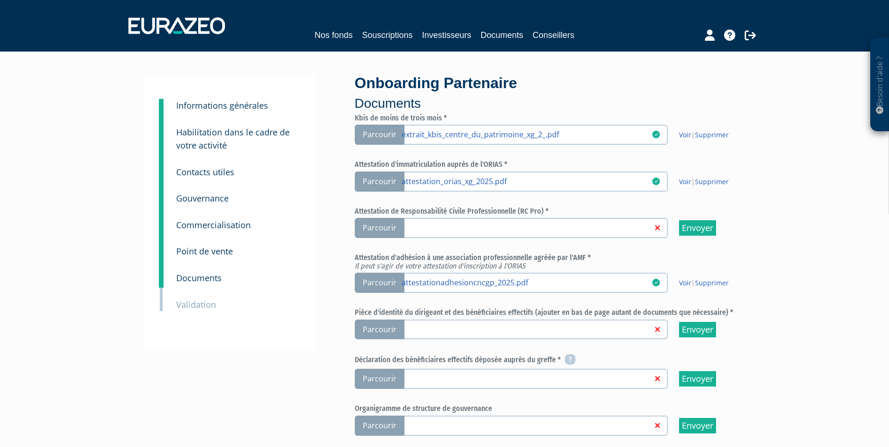
click at [467, 225] on link at bounding box center [526, 226] width 250 height 9
click at [0, 0] on input "Parcourir" at bounding box center [0, 0] width 0 height 0
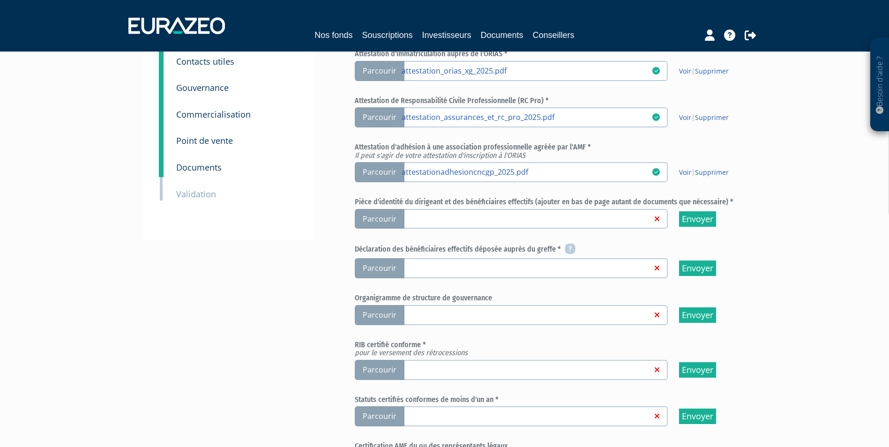
scroll to position [141, 0]
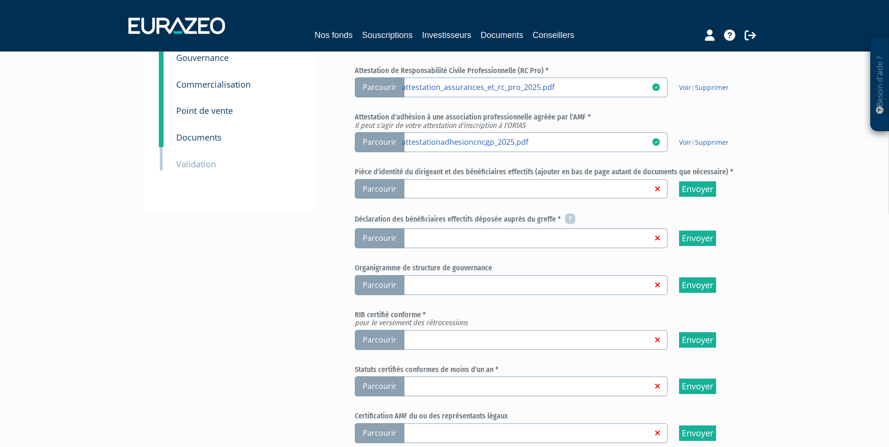
click at [389, 190] on span "Parcourir" at bounding box center [380, 189] width 50 height 20
click at [0, 0] on input "Parcourir" at bounding box center [0, 0] width 0 height 0
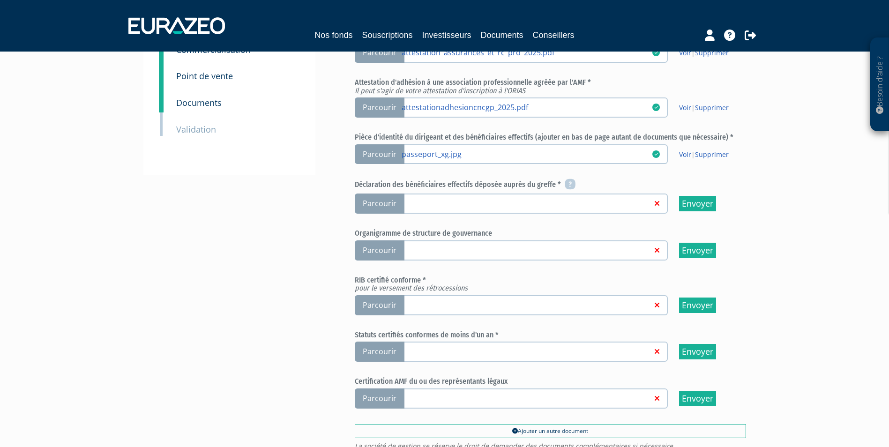
scroll to position [187, 0]
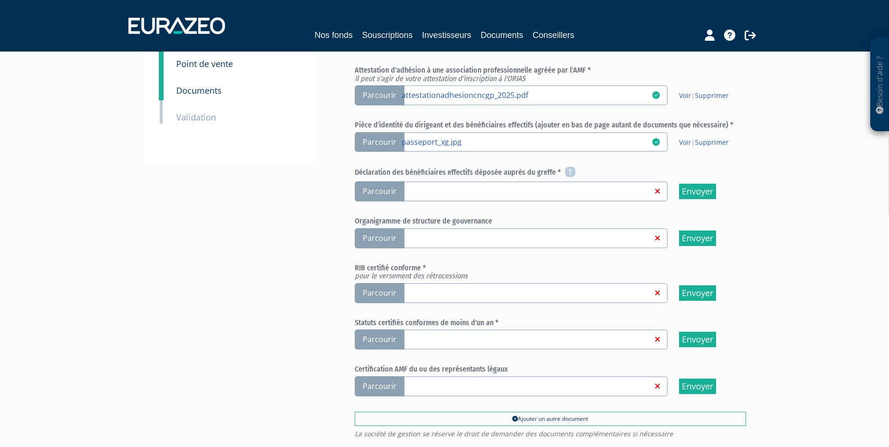
click at [569, 193] on link at bounding box center [526, 190] width 250 height 9
click at [0, 0] on input "Parcourir" at bounding box center [0, 0] width 0 height 0
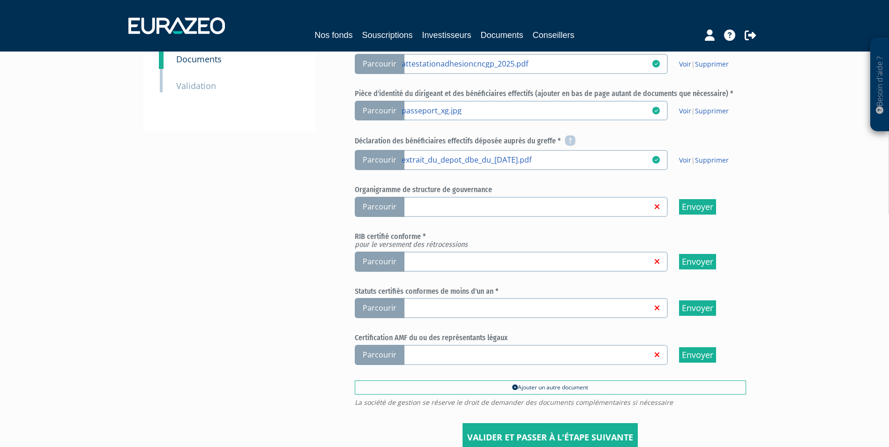
scroll to position [281, 0]
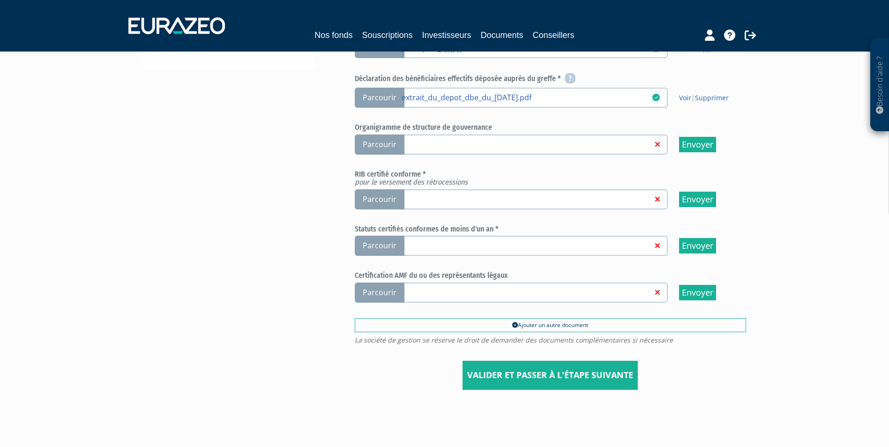
click at [520, 200] on link at bounding box center [526, 198] width 250 height 9
click at [0, 0] on input "Parcourir" at bounding box center [0, 0] width 0 height 0
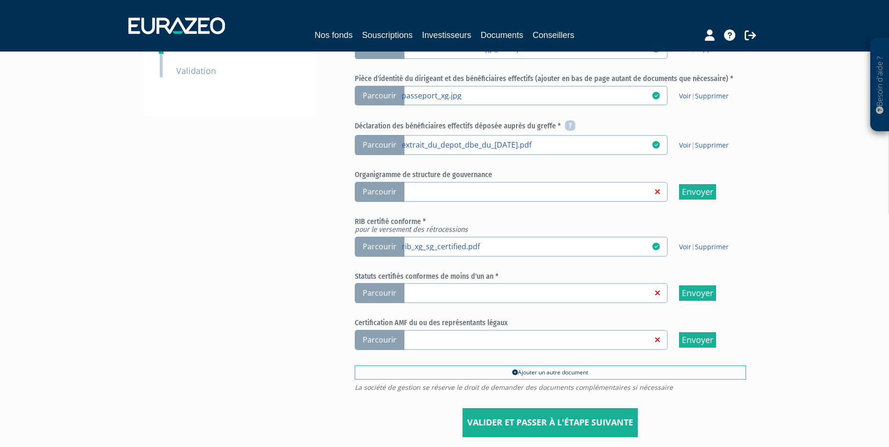
scroll to position [234, 0]
click at [574, 302] on label "Parcourir" at bounding box center [511, 292] width 313 height 20
click at [0, 0] on input "Parcourir" at bounding box center [0, 0] width 0 height 0
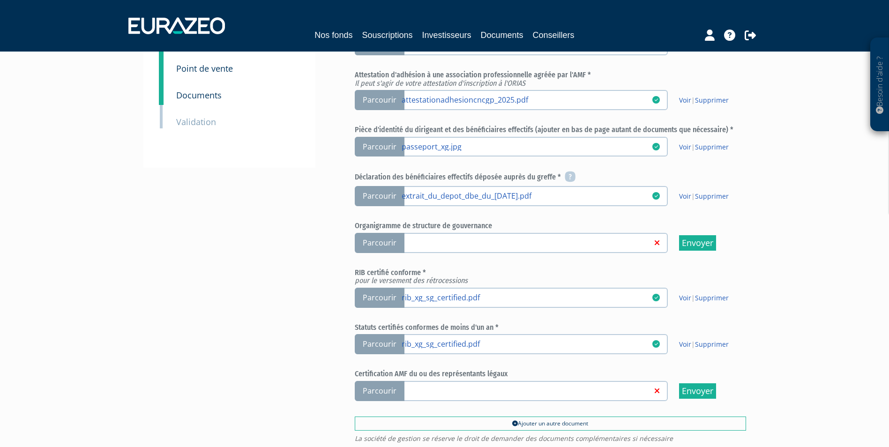
scroll to position [315, 0]
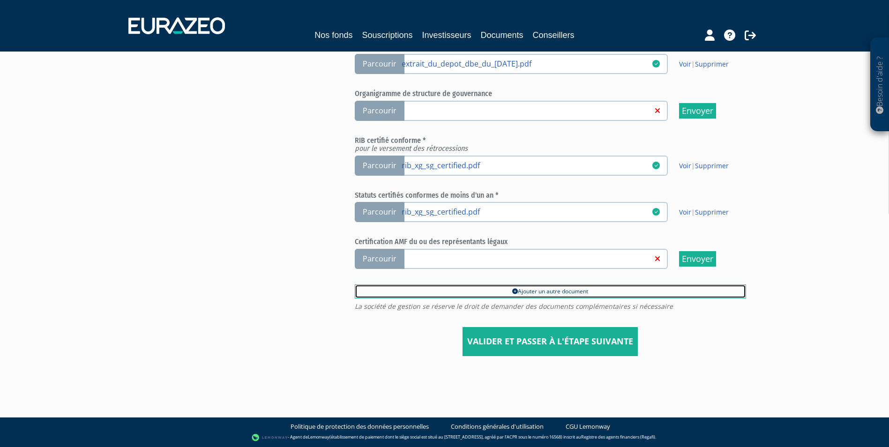
click at [512, 289] on icon at bounding box center [515, 292] width 6 height 6
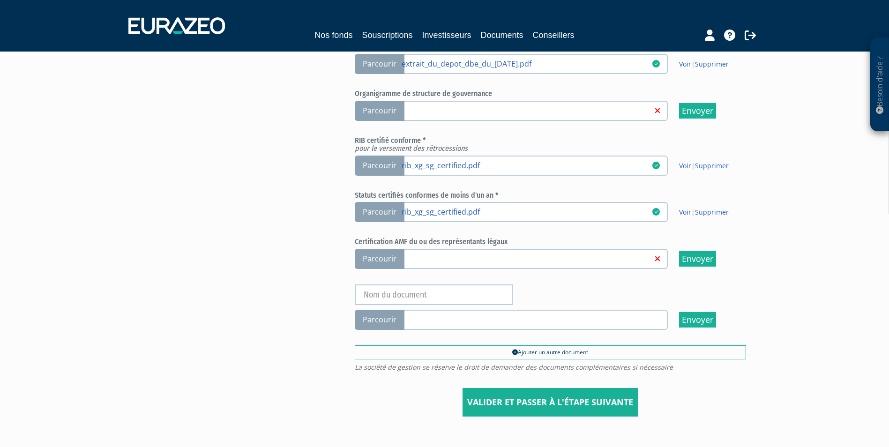
click at [414, 319] on link at bounding box center [526, 318] width 250 height 9
click at [0, 0] on input "Parcourir" at bounding box center [0, 0] width 0 height 0
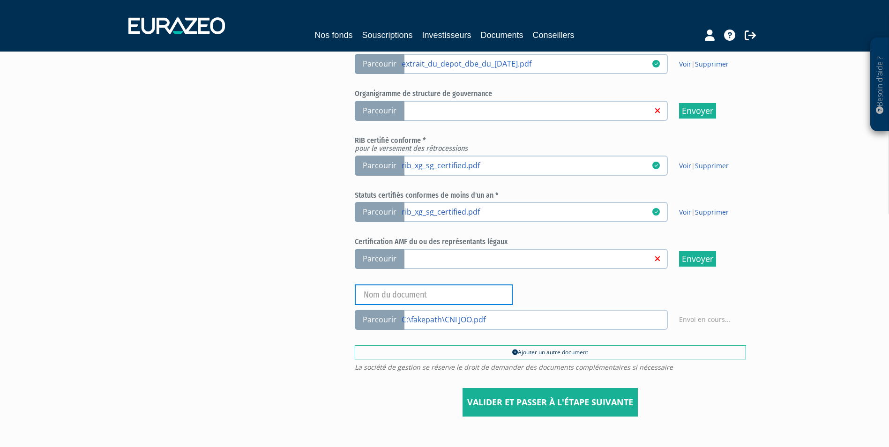
click at [427, 294] on input "text" at bounding box center [434, 294] width 158 height 21
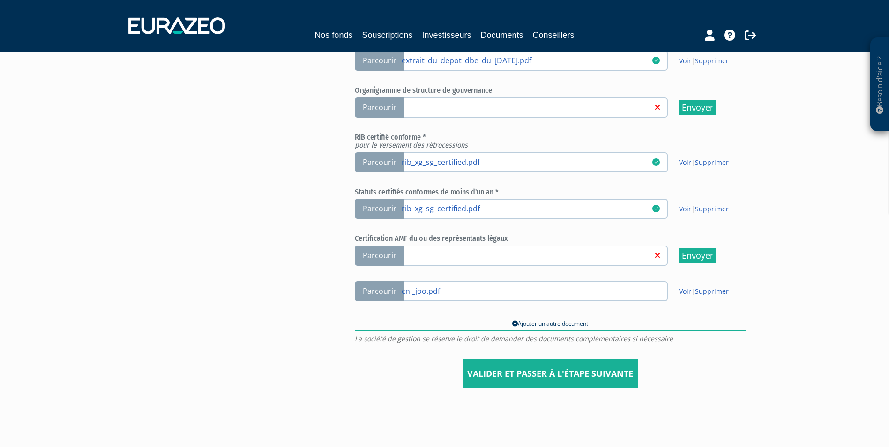
scroll to position [350, 0]
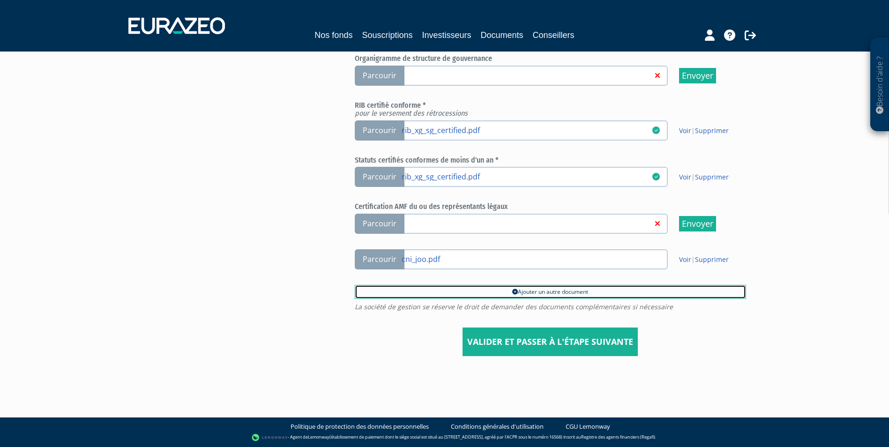
click at [501, 292] on link "Ajouter un autre document" at bounding box center [550, 292] width 391 height 14
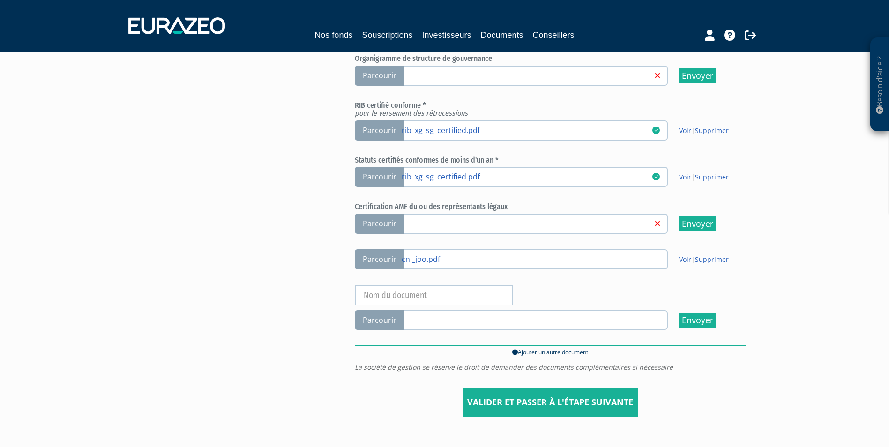
click at [439, 321] on link at bounding box center [526, 319] width 250 height 9
click at [0, 0] on input "Parcourir" at bounding box center [0, 0] width 0 height 0
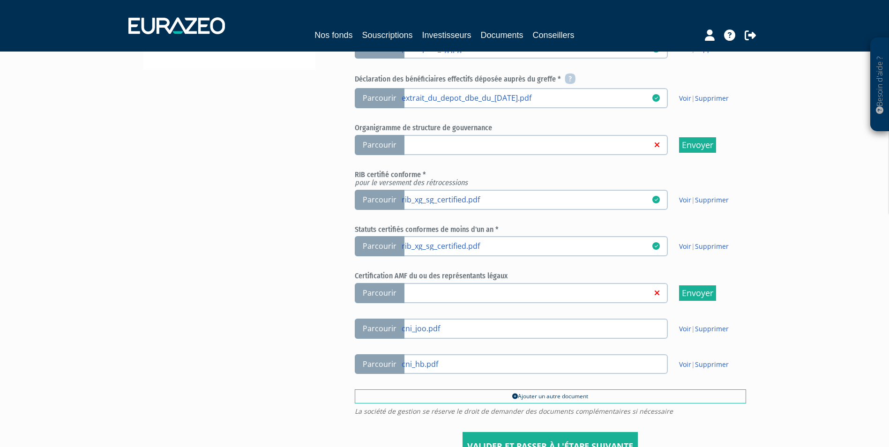
scroll to position [385, 0]
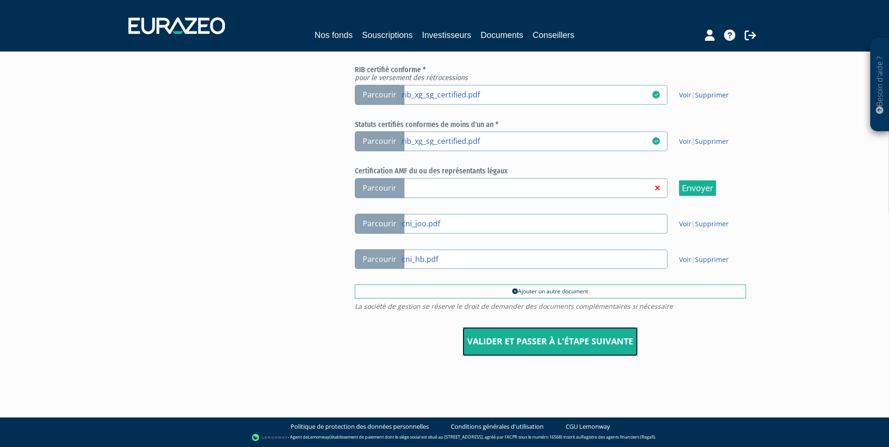
click at [520, 355] on input "Valider et passer à l'étape suivante" at bounding box center [549, 341] width 175 height 29
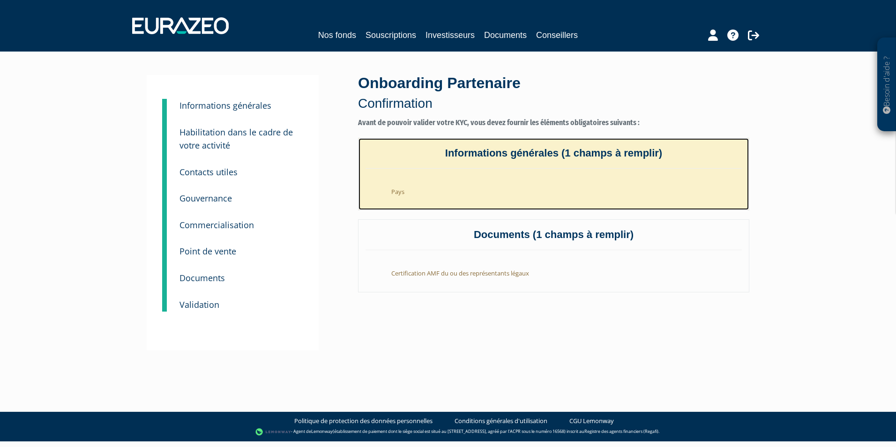
click at [407, 196] on li "Pays" at bounding box center [562, 189] width 357 height 23
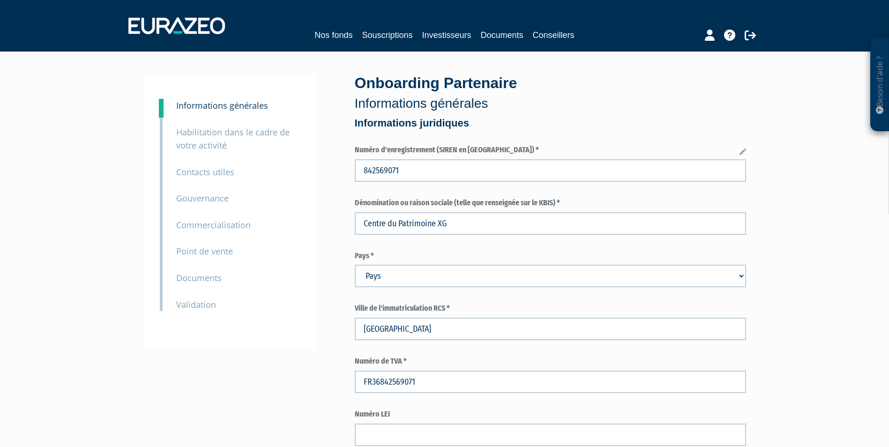
click at [473, 279] on select "Pays [GEOGRAPHIC_DATA] [GEOGRAPHIC_DATA] [GEOGRAPHIC_DATA] [GEOGRAPHIC_DATA] [G…" at bounding box center [550, 276] width 391 height 22
select select "75"
click at [355, 265] on select "Pays [GEOGRAPHIC_DATA] [GEOGRAPHIC_DATA] [GEOGRAPHIC_DATA] [GEOGRAPHIC_DATA] [G…" at bounding box center [550, 276] width 391 height 22
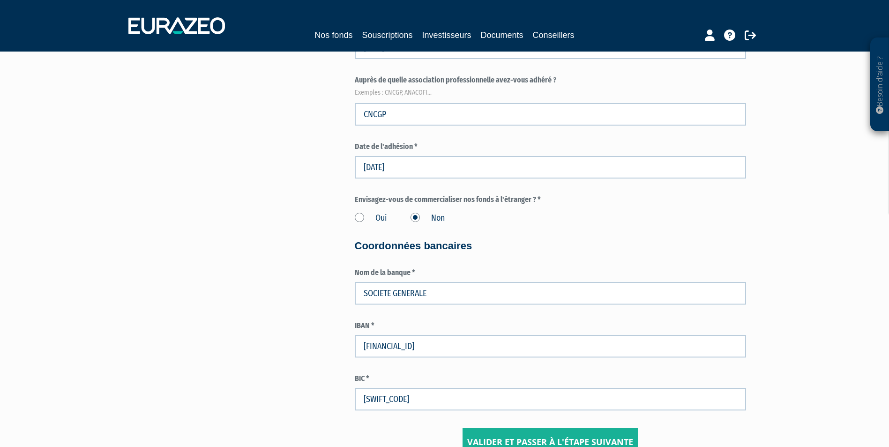
scroll to position [1249, 0]
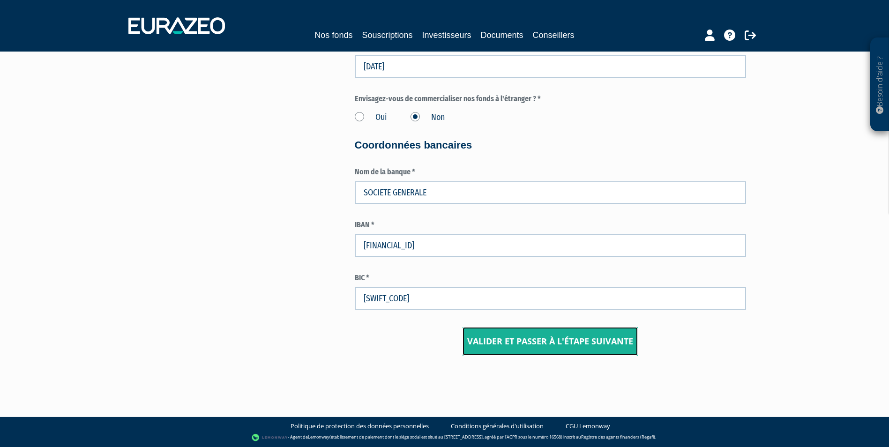
click at [530, 350] on input "Valider et passer à l'étape suivante" at bounding box center [549, 341] width 175 height 29
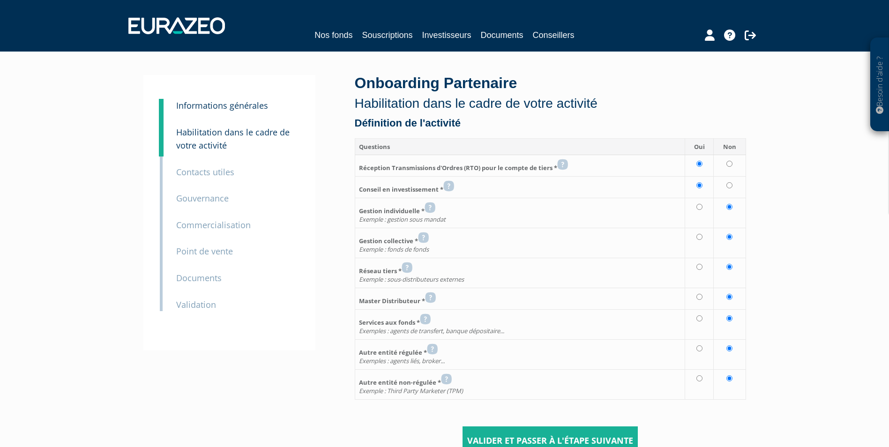
click at [202, 305] on small "Validation" at bounding box center [196, 304] width 40 height 11
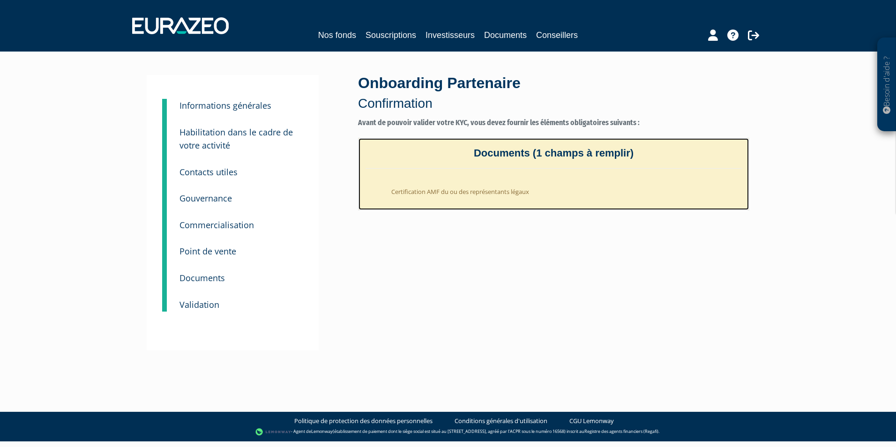
click at [520, 191] on li "Certification AMF du ou des représentants légaux" at bounding box center [562, 189] width 357 height 23
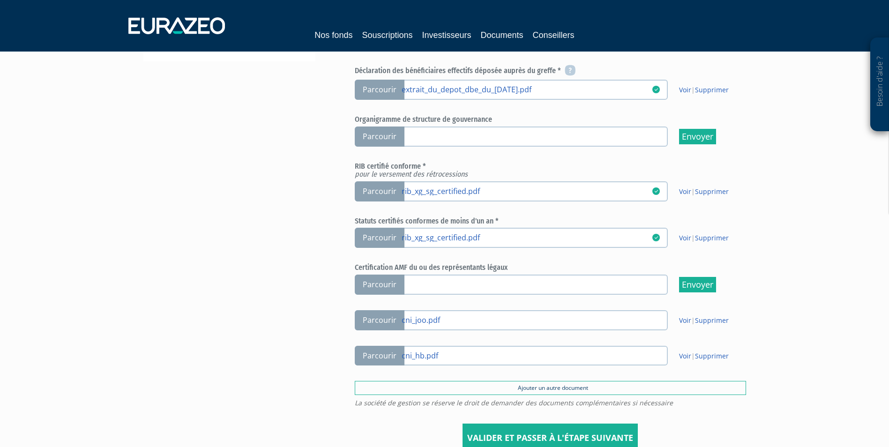
scroll to position [292, 0]
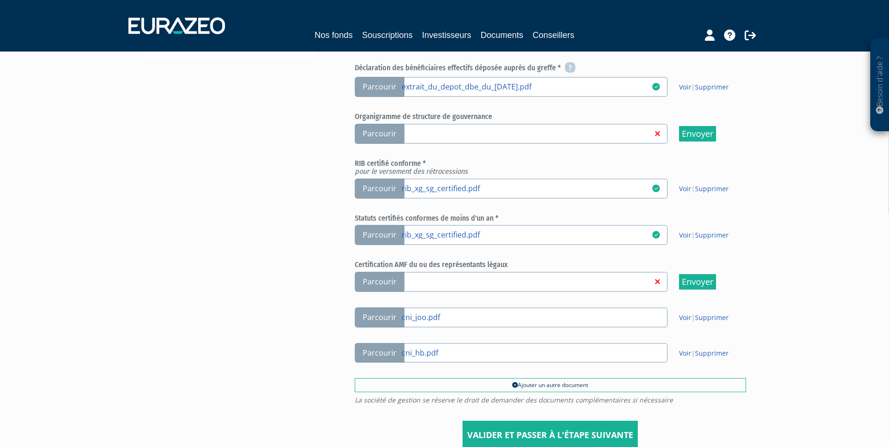
click at [445, 284] on link at bounding box center [526, 280] width 250 height 9
click at [0, 0] on input "Parcourir" at bounding box center [0, 0] width 0 height 0
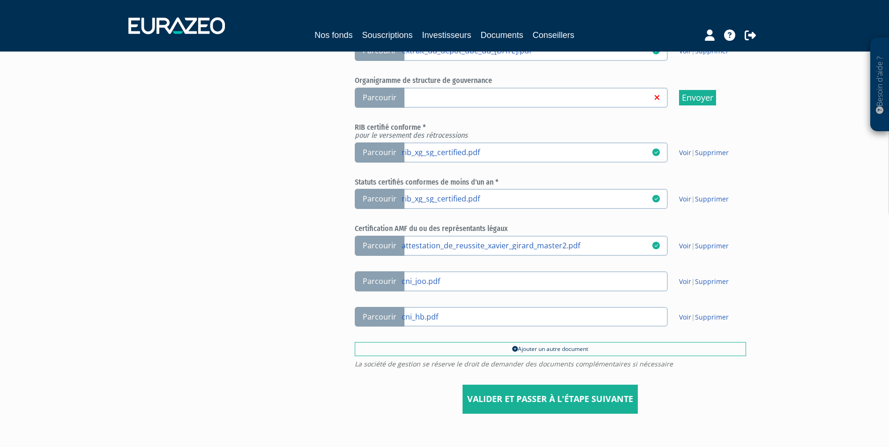
scroll to position [385, 0]
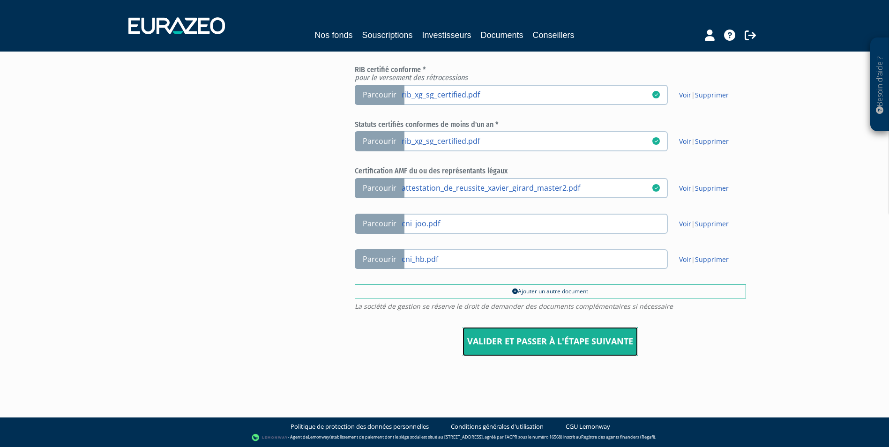
click at [525, 350] on input "Valider et passer à l'étape suivante" at bounding box center [549, 341] width 175 height 29
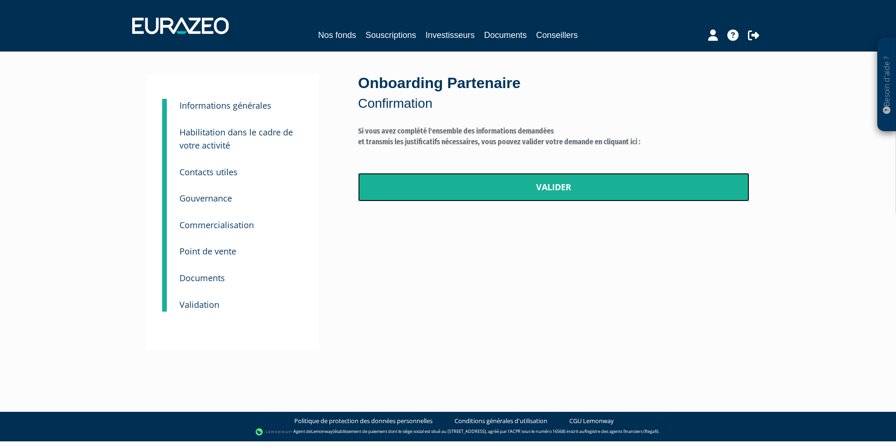
click at [553, 185] on link "Valider" at bounding box center [553, 187] width 391 height 29
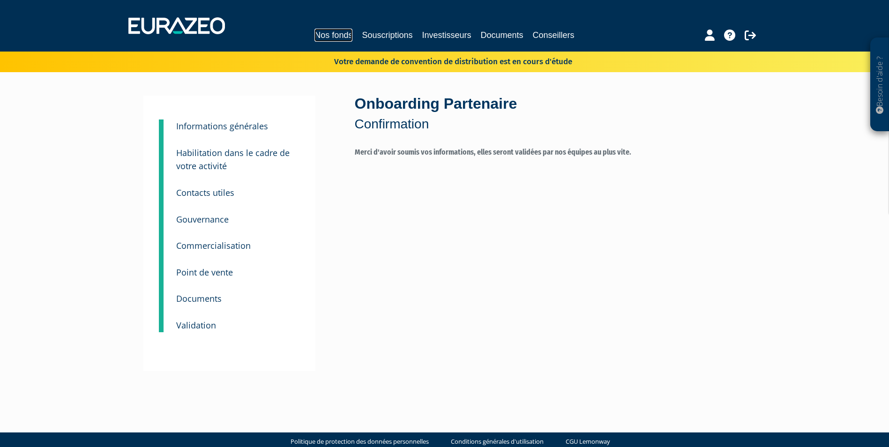
click at [334, 33] on link "Nos fonds" at bounding box center [333, 35] width 38 height 13
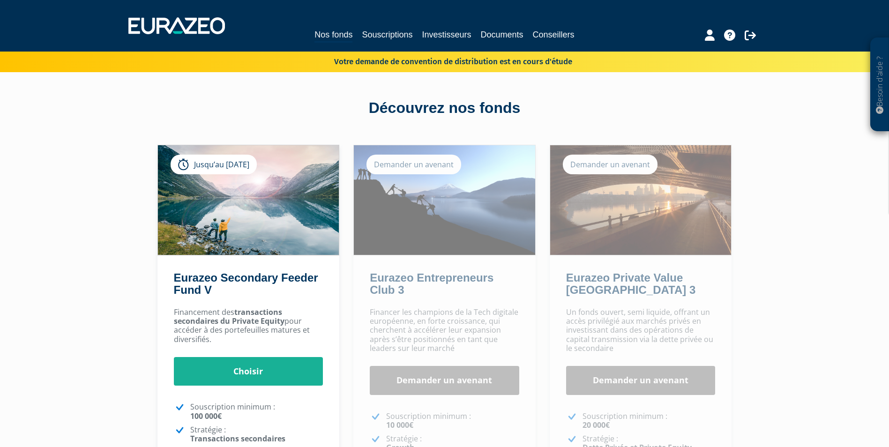
scroll to position [94, 0]
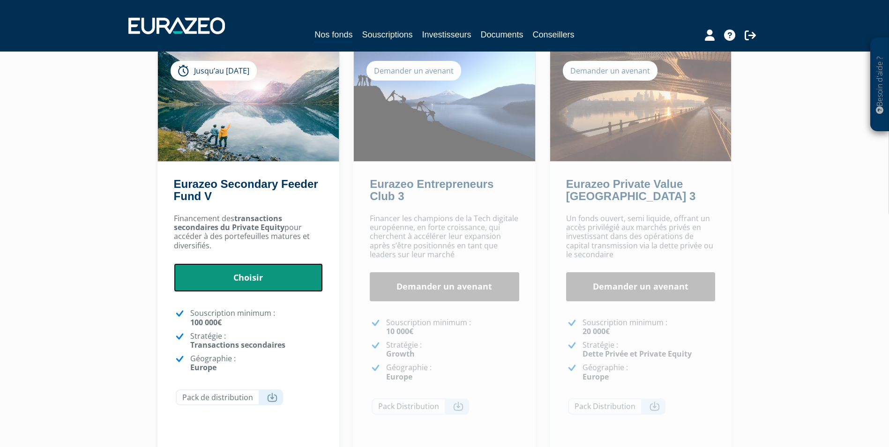
click at [240, 289] on link "Choisir" at bounding box center [248, 277] width 149 height 29
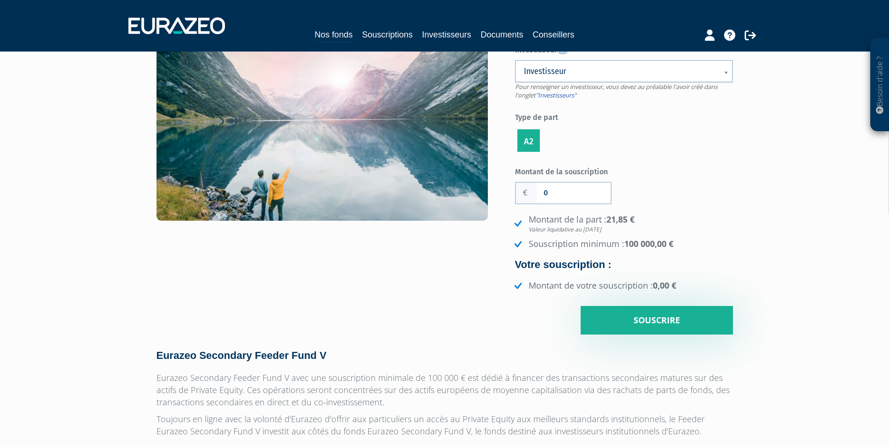
scroll to position [141, 0]
